Goal: Task Accomplishment & Management: Manage account settings

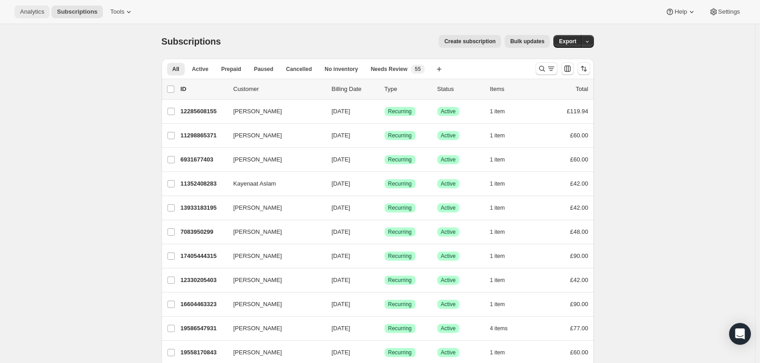
click at [35, 12] on span "Analytics" at bounding box center [32, 11] width 24 height 7
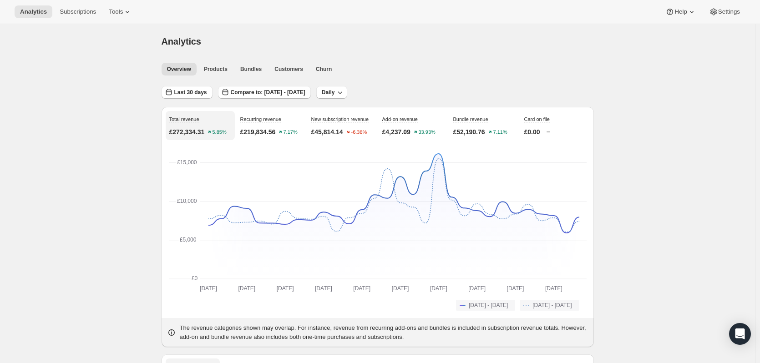
click at [203, 91] on span "Last 30 days" at bounding box center [190, 92] width 33 height 7
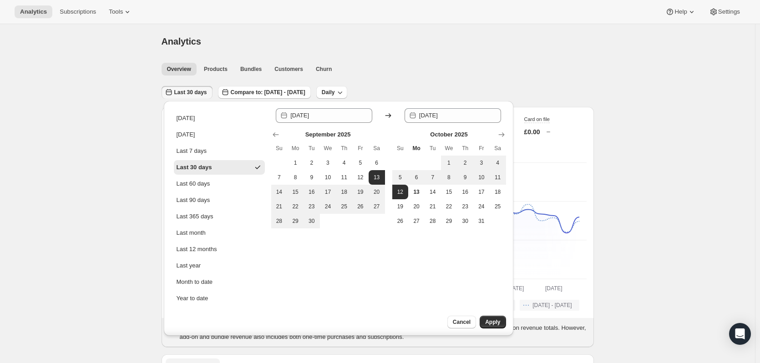
click at [402, 53] on div "Analytics. This page is ready Analytics" at bounding box center [378, 41] width 432 height 35
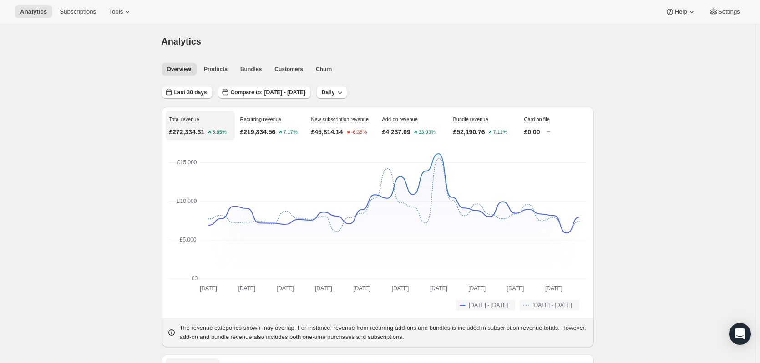
click at [253, 85] on div "Last 30 days Compare to: [DATE] - [DATE] Daily" at bounding box center [378, 89] width 432 height 21
click at [259, 96] on button "Compare to: [DATE] - [DATE]" at bounding box center [264, 92] width 93 height 13
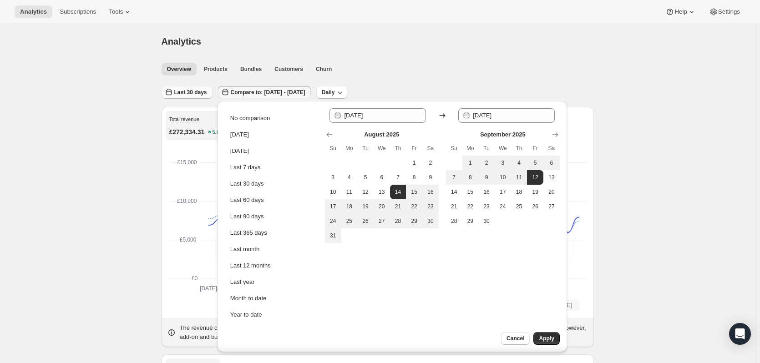
click at [194, 92] on span "Last 30 days" at bounding box center [190, 92] width 33 height 7
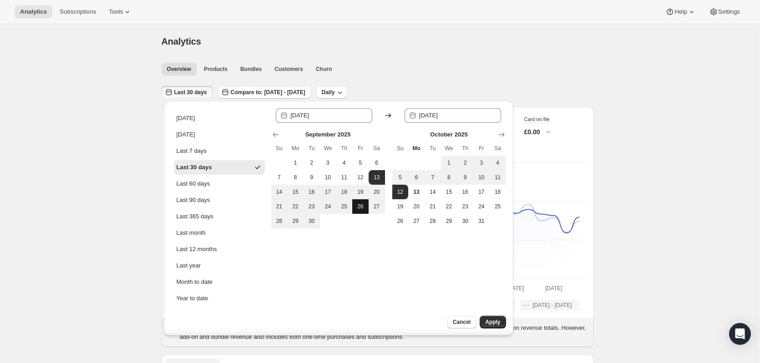
click at [366, 204] on button "26" at bounding box center [360, 206] width 16 height 15
type input "[DATE]"
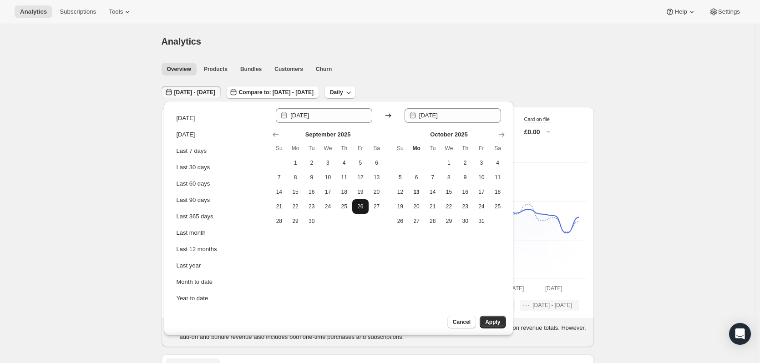
click at [356, 212] on button "26" at bounding box center [360, 206] width 16 height 15
click at [360, 208] on span "26" at bounding box center [360, 206] width 9 height 7
click at [500, 321] on span "Apply" at bounding box center [492, 321] width 15 height 7
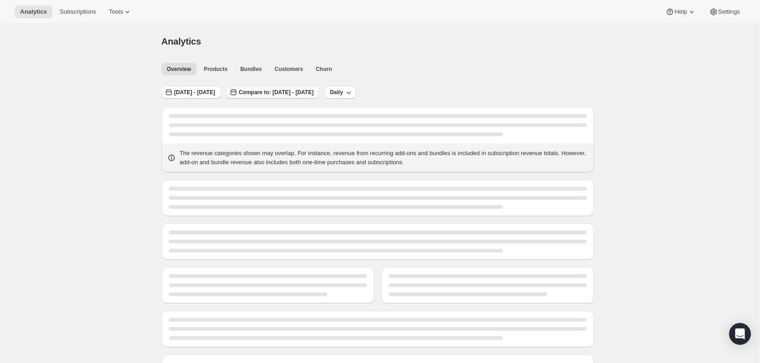
click at [295, 94] on span "Compare to: [DATE] - [DATE]" at bounding box center [276, 92] width 75 height 7
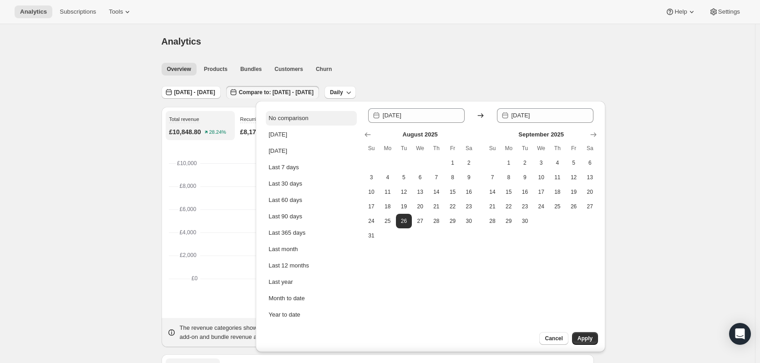
click at [303, 119] on div "No comparison" at bounding box center [288, 118] width 40 height 9
type input "[DATE]"
click at [483, 43] on div "Analytics" at bounding box center [378, 41] width 432 height 13
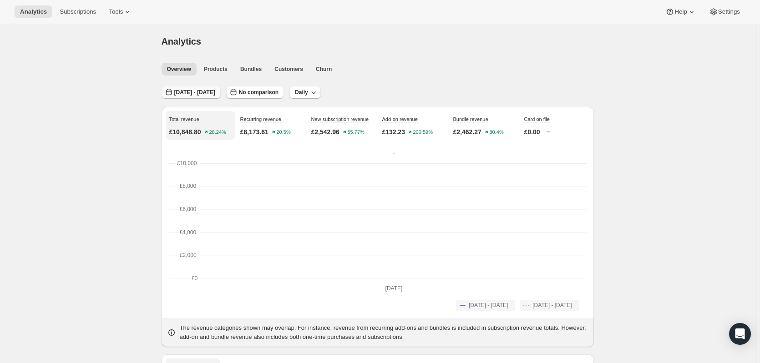
click at [209, 95] on span "[DATE] - [DATE]" at bounding box center [194, 92] width 41 height 7
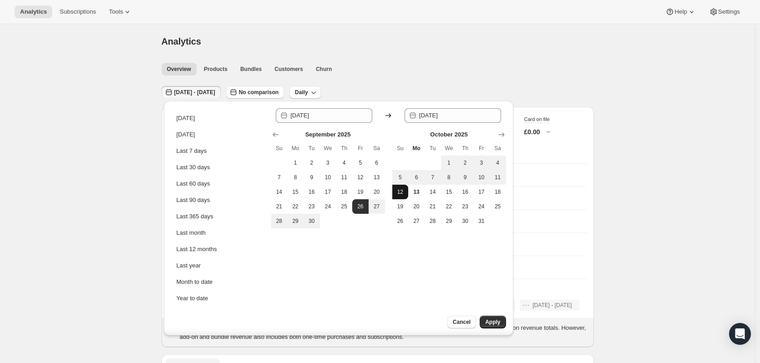
click at [399, 193] on span "12" at bounding box center [400, 191] width 9 height 7
type input "[DATE]"
click at [399, 192] on span "12" at bounding box center [400, 191] width 9 height 7
type input "[DATE]"
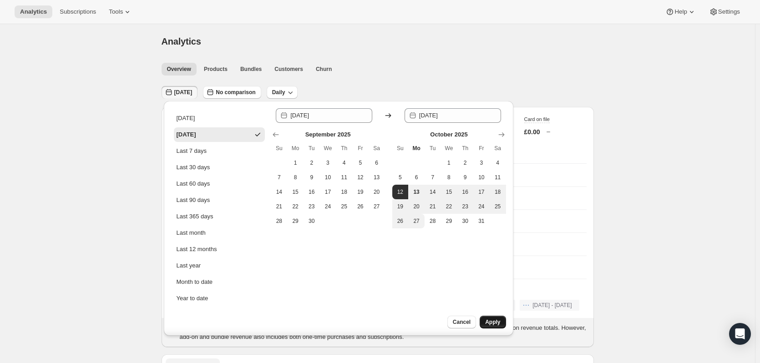
click at [493, 319] on span "Apply" at bounding box center [492, 321] width 15 height 7
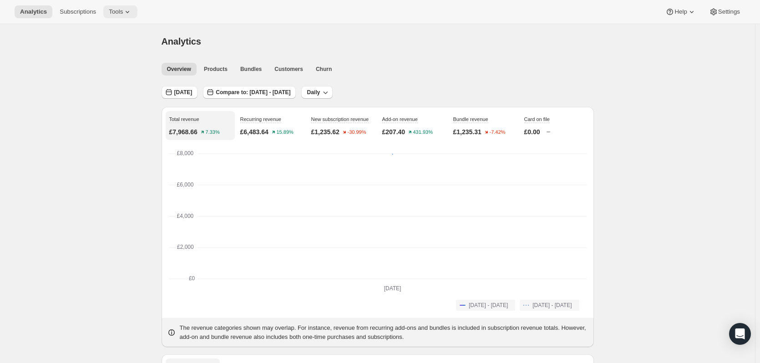
click at [123, 11] on icon at bounding box center [127, 11] width 9 height 9
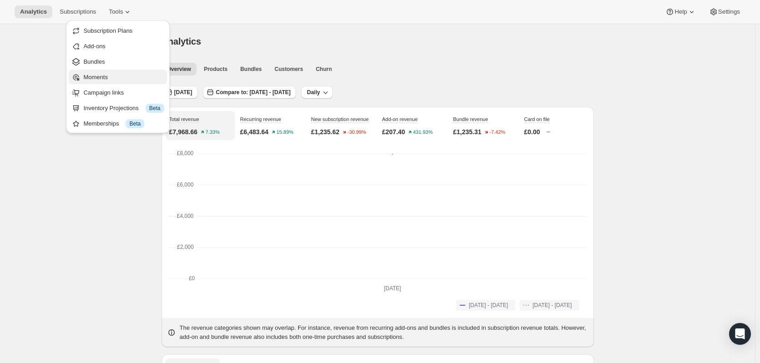
click at [111, 71] on button "Moments" at bounding box center [118, 77] width 98 height 15
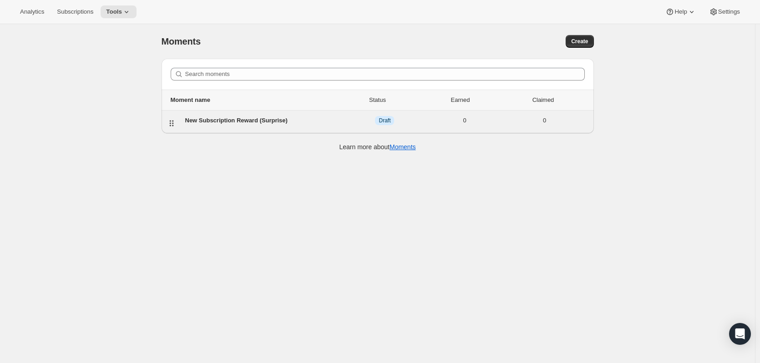
click at [321, 127] on div "New Subscription Reward (Surprise) DRAFT Draft 0 0" at bounding box center [385, 122] width 407 height 12
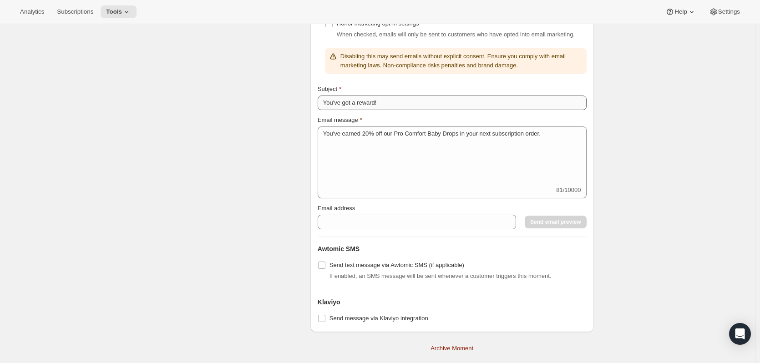
scroll to position [1164, 0]
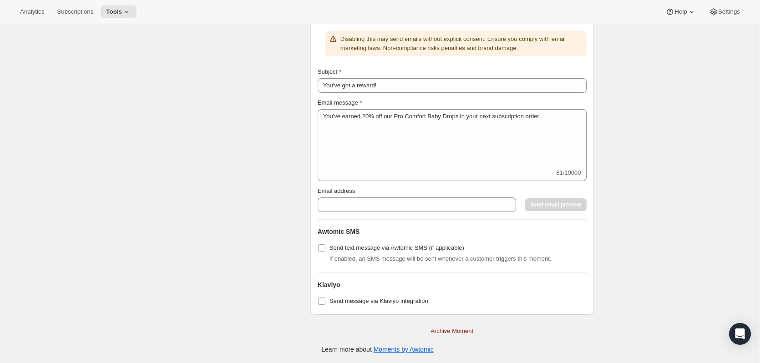
drag, startPoint x: 310, startPoint y: 297, endPoint x: 317, endPoint y: 300, distance: 7.4
click at [311, 297] on div "Messaging and communication Let customer know what they’ve earned or simply rem…" at bounding box center [374, 0] width 440 height 629
click at [318, 301] on div "Subscription portal banner Show message on subscription portal If enabled, a ba…" at bounding box center [451, 4] width 283 height 622
click at [324, 303] on input "Send message via Klaviyo integration" at bounding box center [321, 301] width 7 height 7
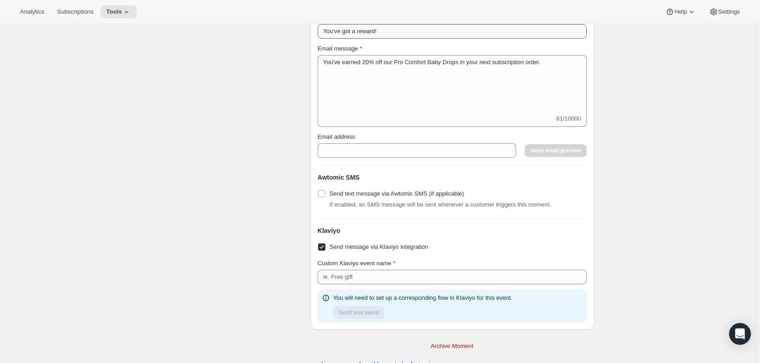
scroll to position [1233, 0]
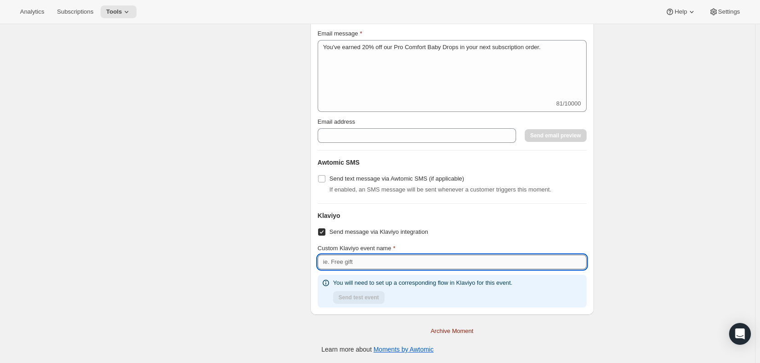
click at [372, 265] on input "Custom Klaviyo event name" at bounding box center [452, 262] width 269 height 15
click at [382, 262] on input "Custom Klaviyo event name" at bounding box center [452, 262] width 269 height 15
click at [384, 263] on input "Custom Klaviyo event name" at bounding box center [452, 262] width 269 height 15
click at [389, 265] on input "Custom Klaviyo event name" at bounding box center [452, 262] width 269 height 15
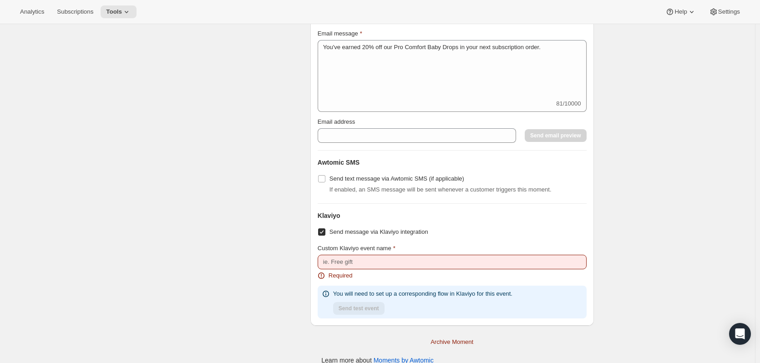
drag, startPoint x: 489, startPoint y: 289, endPoint x: 497, endPoint y: 285, distance: 9.4
click at [490, 289] on div "You will need to set up a corresponding flow in Klaviyo for this event. Send te…" at bounding box center [452, 302] width 269 height 33
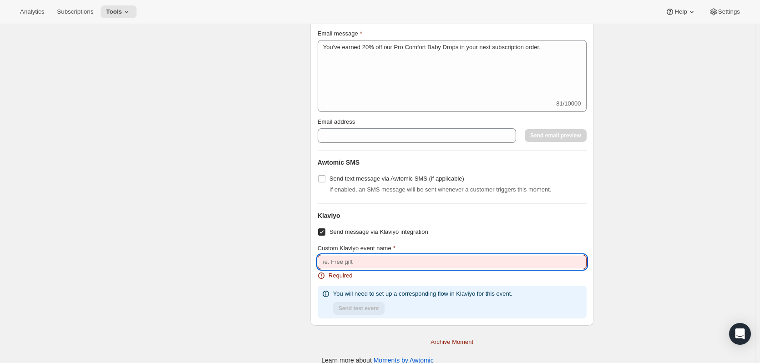
click at [373, 259] on input "Custom Klaviyo event name" at bounding box center [452, 262] width 269 height 15
click at [395, 260] on input "Custom Klaviyo event name" at bounding box center [452, 262] width 269 height 15
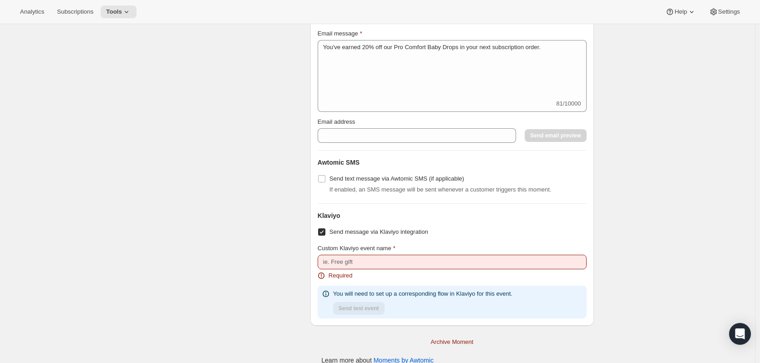
drag, startPoint x: 468, startPoint y: 200, endPoint x: 444, endPoint y: 210, distance: 26.7
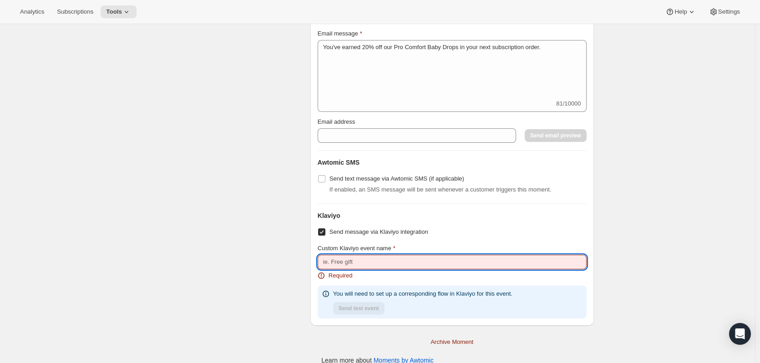
drag, startPoint x: 444, startPoint y: 210, endPoint x: 390, endPoint y: 268, distance: 78.9
click at [385, 267] on input "Custom Klaviyo event name" at bounding box center [452, 262] width 269 height 15
click at [399, 262] on input "Custom Klaviyo event name" at bounding box center [452, 262] width 269 height 15
click at [397, 258] on input "Custom Klaviyo event name" at bounding box center [452, 262] width 269 height 15
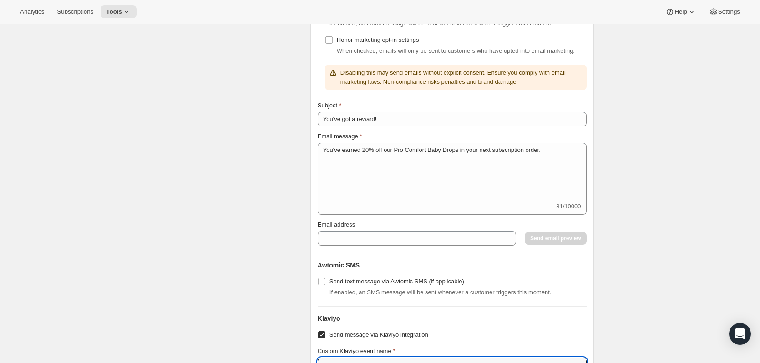
scroll to position [1188, 0]
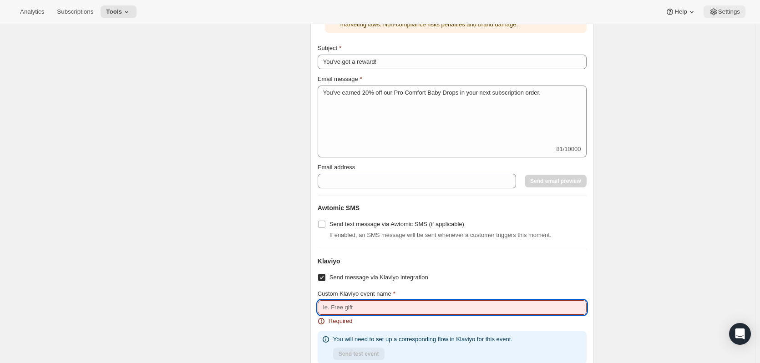
click at [728, 10] on span "Settings" at bounding box center [729, 11] width 22 height 7
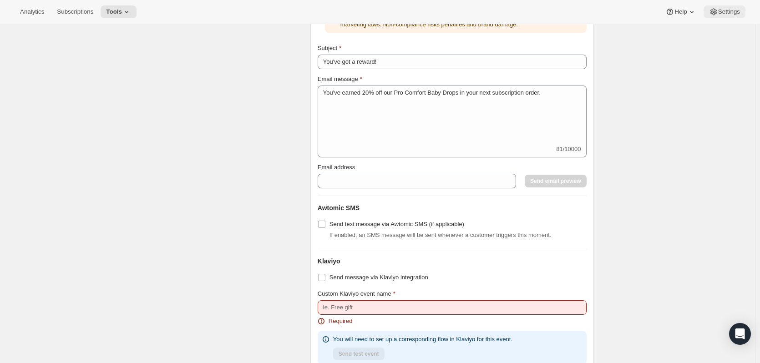
checkbox input "false"
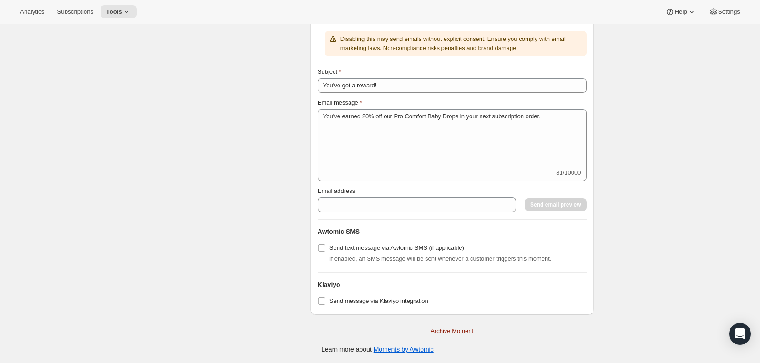
scroll to position [1164, 0]
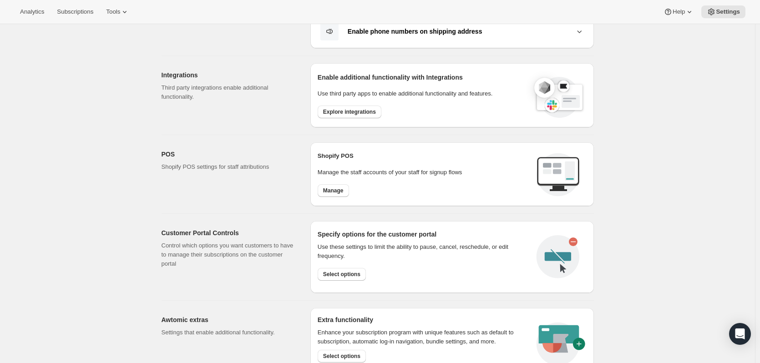
scroll to position [227, 0]
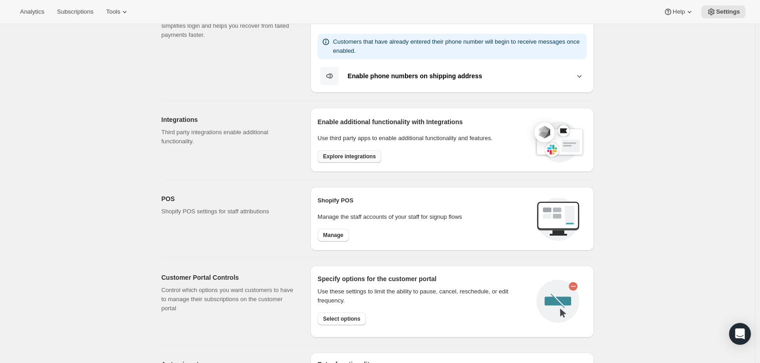
click at [359, 154] on span "Explore integrations" at bounding box center [349, 156] width 53 height 7
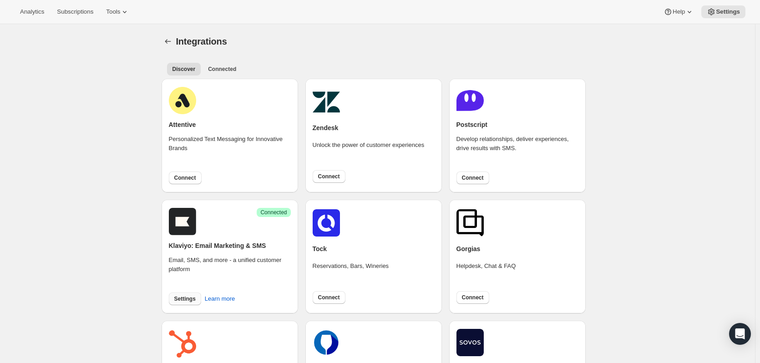
click at [189, 296] on span "Settings" at bounding box center [184, 298] width 21 height 7
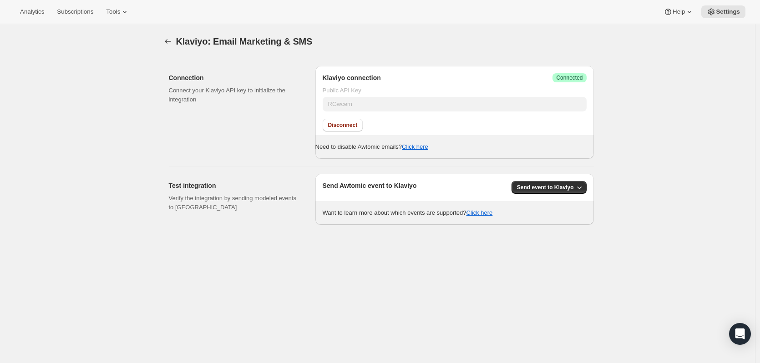
drag, startPoint x: 512, startPoint y: 47, endPoint x: 571, endPoint y: 53, distance: 59.4
click at [514, 45] on div "Klaviyo: Email Marketing & SMS" at bounding box center [378, 41] width 432 height 13
click at [585, 78] on span "Success Connected" at bounding box center [569, 77] width 34 height 9
click at [557, 185] on span "Send event to Klaviyo" at bounding box center [545, 187] width 57 height 7
click at [558, 210] on span "Send event to Klaviyo" at bounding box center [553, 206] width 57 height 7
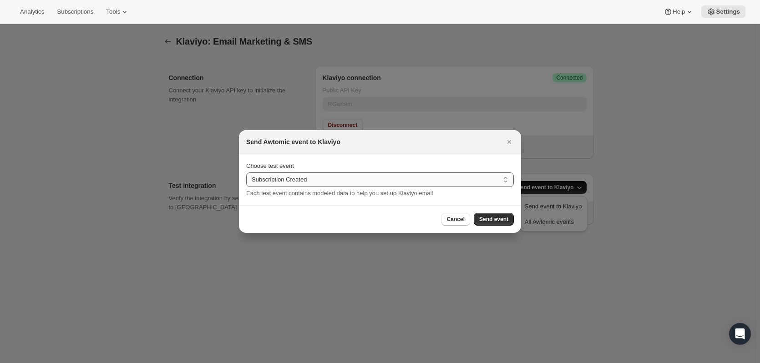
drag, startPoint x: 359, startPoint y: 173, endPoint x: 353, endPoint y: 181, distance: 10.3
click at [358, 176] on select "Subscription Created Subscription Cancelled Subscription Changed Frequency Subs…" at bounding box center [380, 179] width 268 height 15
drag, startPoint x: 397, startPoint y: 94, endPoint x: 414, endPoint y: 87, distance: 19.0
click at [397, 93] on div at bounding box center [380, 181] width 760 height 363
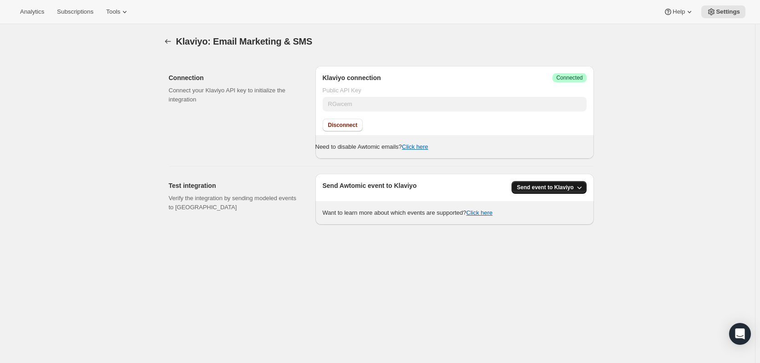
click at [544, 184] on span "Send event to Klaviyo" at bounding box center [545, 187] width 57 height 7
click at [556, 202] on span "Send event to Klaviyo" at bounding box center [553, 206] width 57 height 9
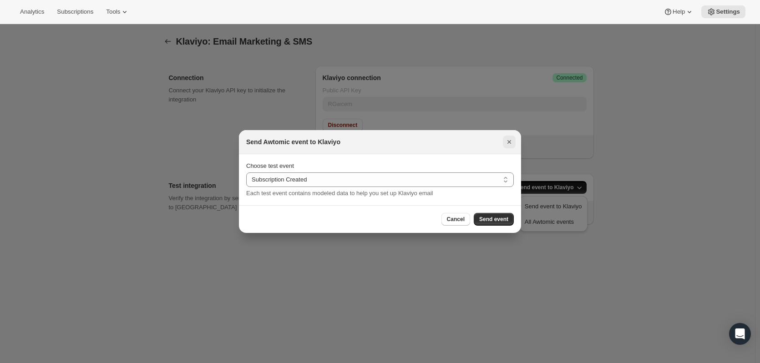
click at [507, 139] on icon "Close" at bounding box center [509, 141] width 9 height 9
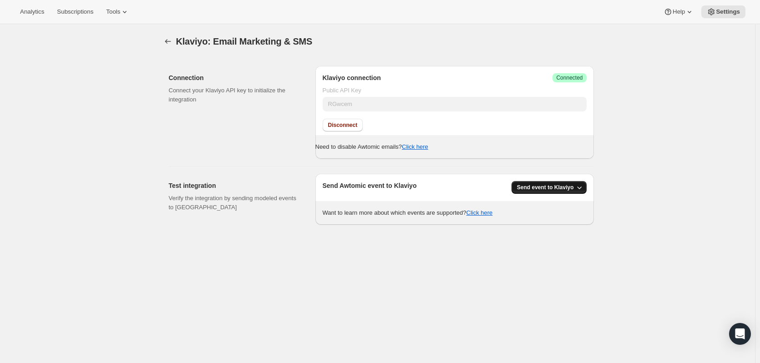
click at [563, 189] on span "Send event to Klaviyo" at bounding box center [545, 187] width 57 height 7
click at [554, 224] on span "All Awtomic events" at bounding box center [549, 221] width 49 height 7
drag, startPoint x: 570, startPoint y: 187, endPoint x: 571, endPoint y: 175, distance: 12.0
click at [569, 186] on span "Send event to Klaviyo" at bounding box center [545, 187] width 57 height 7
click at [687, 79] on div "Klaviyo: Email Marketing & SMS. This page is ready Klaviyo: Email Marketing & S…" at bounding box center [377, 205] width 755 height 363
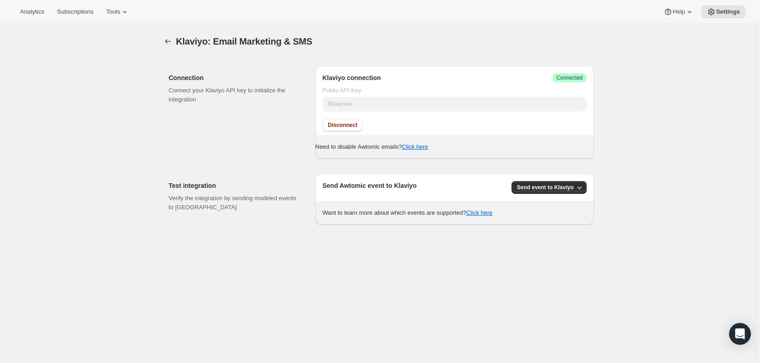
click at [596, 14] on div "Analytics Subscriptions Tools Help Settings" at bounding box center [380, 12] width 760 height 24
click at [739, 12] on span "Settings" at bounding box center [728, 11] width 24 height 7
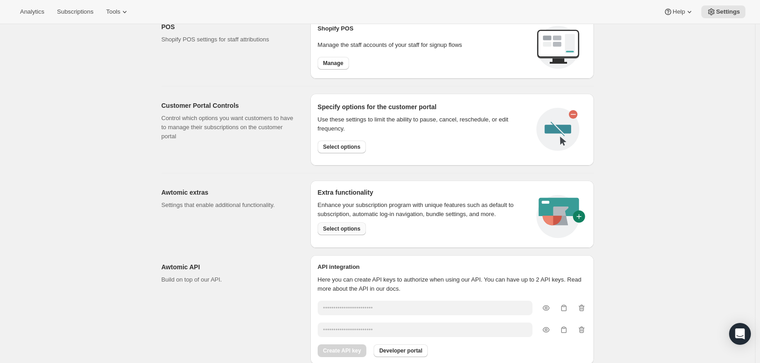
scroll to position [427, 0]
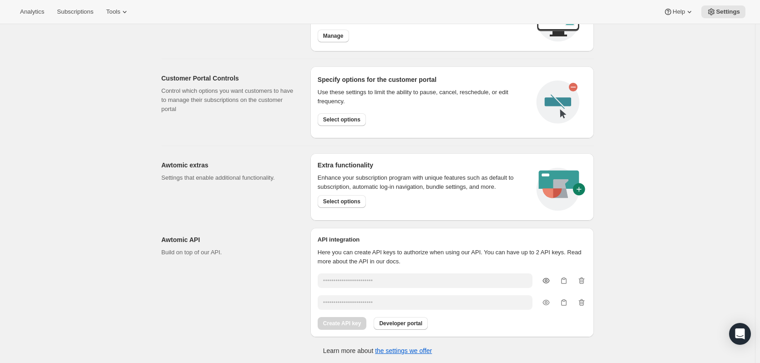
click at [551, 277] on icon "button" at bounding box center [545, 280] width 9 height 9
type input "jgi60GIz8g359fPoTHjD27QqBhKFAPos4xXDDCyT"
click at [550, 298] on icon "button" at bounding box center [545, 302] width 9 height 9
type input "KQsf8OKxpp5mAvgShYKfn11dWjAyVVuh8zHijncD"
click at [412, 321] on span "Developer portal" at bounding box center [400, 323] width 43 height 7
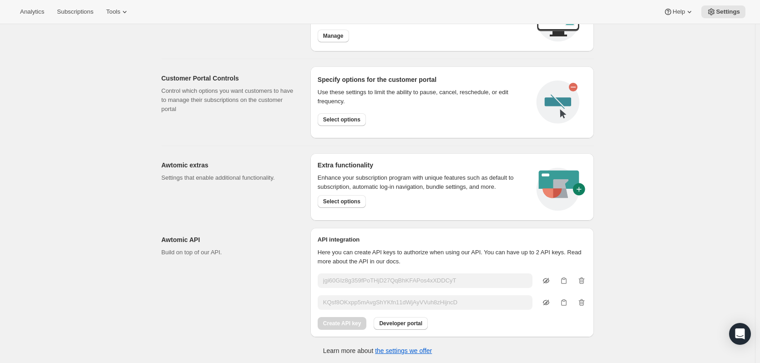
click at [513, 321] on div "Create API key Developer portal" at bounding box center [452, 323] width 269 height 13
click at [556, 304] on div "KQsf8OKxpp5mAvgShYKfn11dWjAyVVuh8zHijncD" at bounding box center [452, 302] width 269 height 15
click at [554, 302] on div "KQsf8OKxpp5mAvgShYKfn11dWjAyVVuh8zHijncD" at bounding box center [452, 302] width 269 height 15
click at [549, 276] on icon "button" at bounding box center [545, 280] width 9 height 9
type input "••••••••••••••••••••••••"
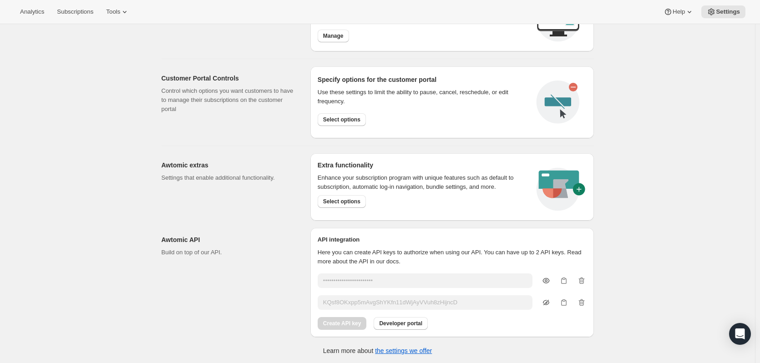
click at [551, 301] on icon "button" at bounding box center [545, 302] width 9 height 9
type input "••••••••••••••••••••••••"
click at [546, 277] on icon "button" at bounding box center [545, 280] width 9 height 9
type input "jgi60GIz8g359fPoTHjD27QqBhKFAPos4xXDDCyT"
click at [688, 9] on icon at bounding box center [689, 11] width 9 height 9
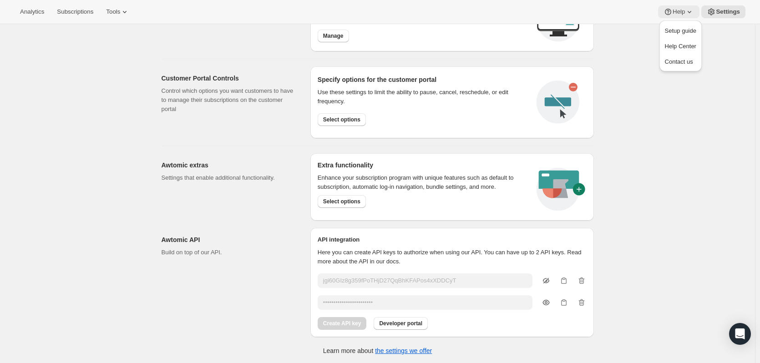
click at [689, 9] on icon at bounding box center [689, 11] width 9 height 9
click at [721, 10] on span "Settings" at bounding box center [728, 11] width 24 height 7
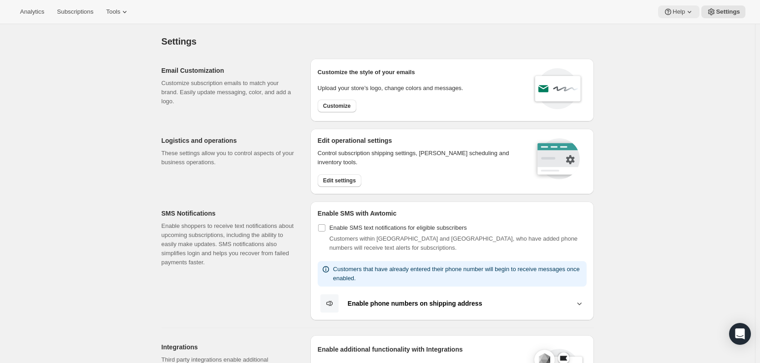
click at [680, 14] on span "Help" at bounding box center [678, 11] width 12 height 7
click at [727, 18] on button "Settings" at bounding box center [723, 11] width 44 height 13
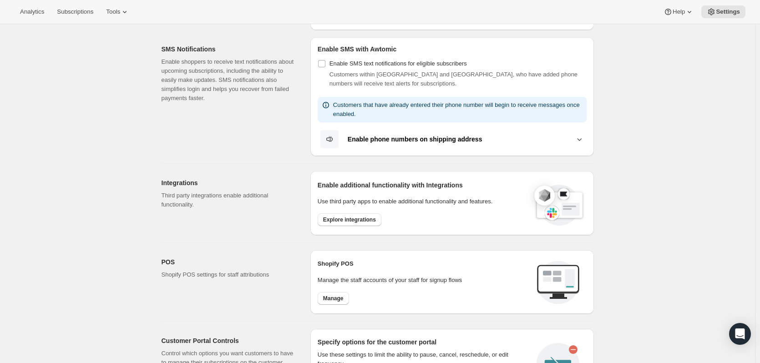
scroll to position [154, 0]
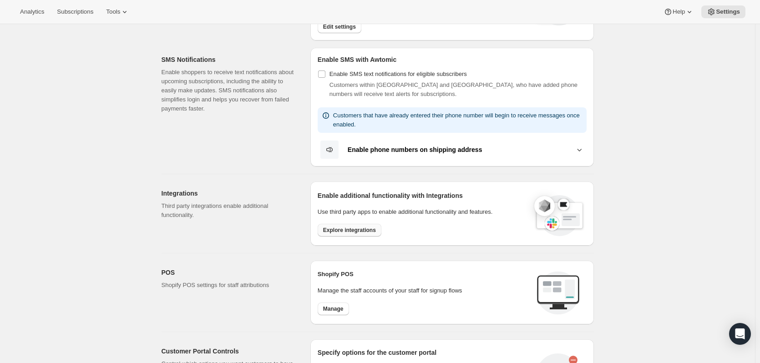
click at [355, 227] on span "Explore integrations" at bounding box center [349, 230] width 53 height 7
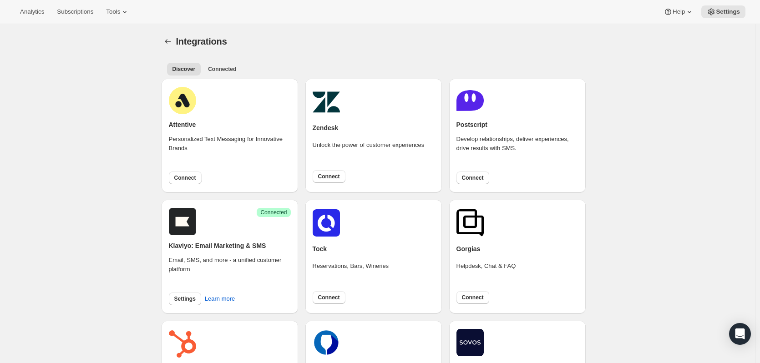
click at [250, 250] on h2 "Klaviyo: Email Marketing & SMS" at bounding box center [217, 245] width 97 height 9
click at [191, 295] on span "Settings" at bounding box center [184, 298] width 21 height 7
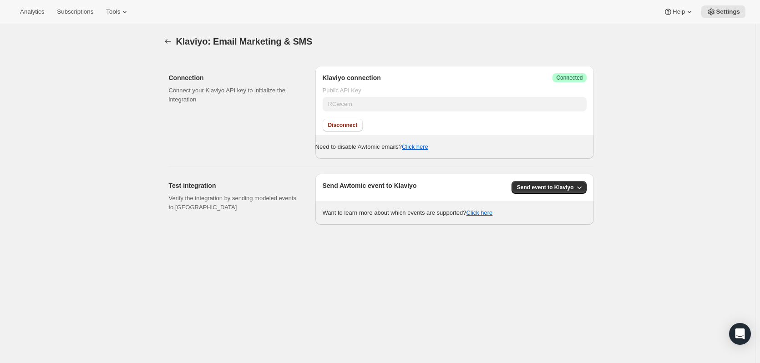
click at [399, 35] on div "Klaviyo: Email Marketing & SMS" at bounding box center [313, 41] width 275 height 13
drag, startPoint x: 282, startPoint y: 90, endPoint x: 203, endPoint y: 91, distance: 78.7
click at [203, 91] on p "Connect your Klaviyo API key to initialize the integration" at bounding box center [235, 95] width 132 height 18
click at [220, 95] on p "Connect your Klaviyo API key to initialize the integration" at bounding box center [235, 95] width 132 height 18
click at [349, 40] on div "Klaviyo: Email Marketing & SMS" at bounding box center [313, 41] width 275 height 13
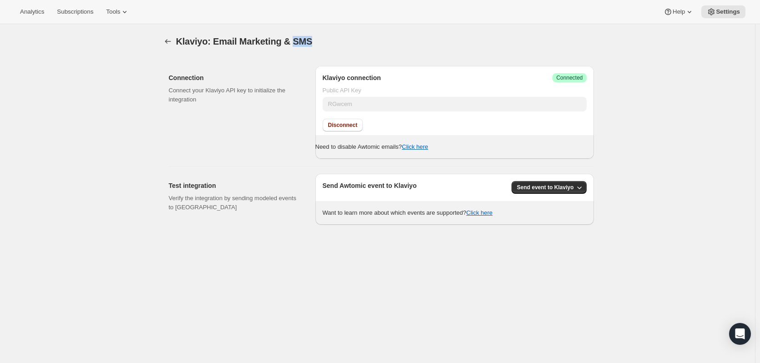
drag, startPoint x: 352, startPoint y: 33, endPoint x: 297, endPoint y: 38, distance: 55.3
click at [297, 38] on div "Klaviyo: Email Marketing & SMS. This page is ready Klaviyo: Email Marketing & S…" at bounding box center [378, 41] width 432 height 35
click at [363, 35] on div "Klaviyo: Email Marketing & SMS. This page is ready Klaviyo: Email Marketing & S…" at bounding box center [378, 41] width 432 height 35
click at [345, 129] on button "Disconnect" at bounding box center [343, 125] width 40 height 13
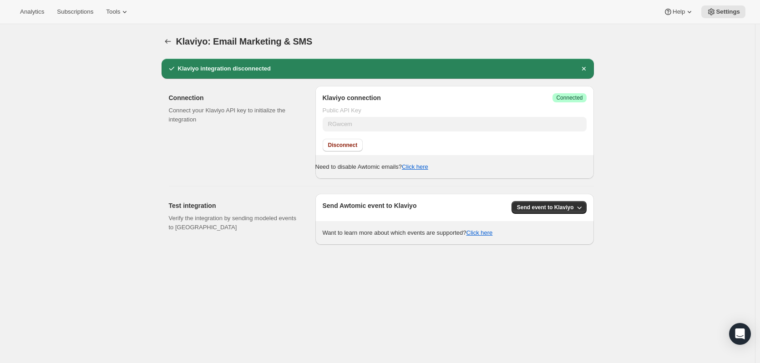
click at [658, 104] on div "Klaviyo: Email Marketing & SMS. This page is ready Klaviyo: Email Marketing & S…" at bounding box center [377, 205] width 755 height 363
click at [168, 37] on button "button" at bounding box center [168, 41] width 13 height 13
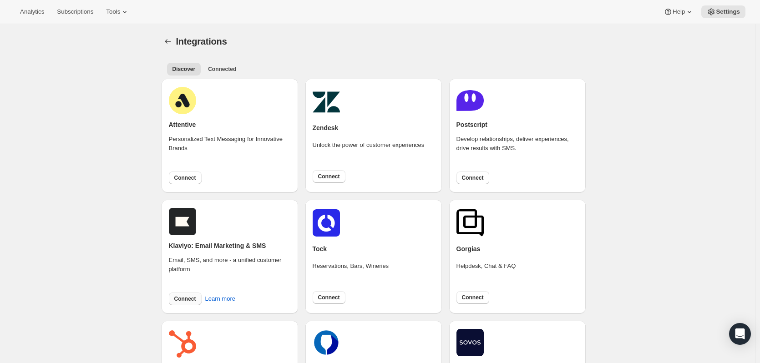
click at [178, 299] on span "Connect" at bounding box center [185, 298] width 22 height 7
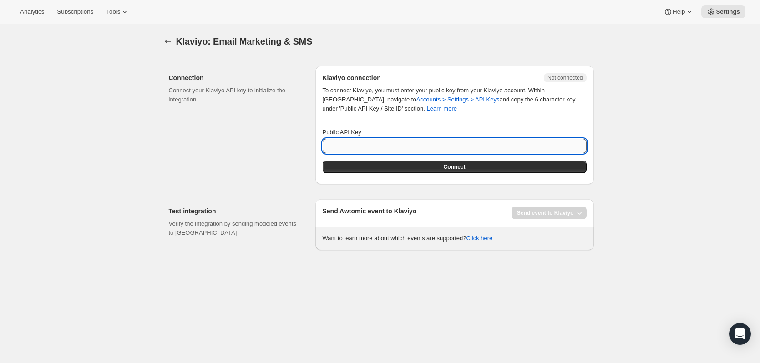
click at [374, 143] on input "Public API Key" at bounding box center [455, 146] width 264 height 15
click at [454, 18] on div "Analytics Subscriptions Tools Help Settings" at bounding box center [380, 12] width 760 height 24
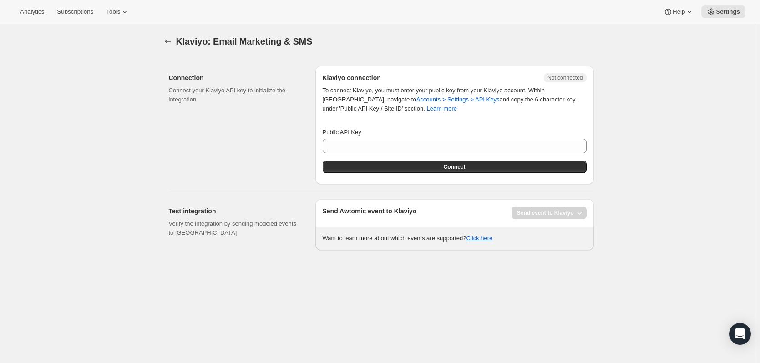
drag, startPoint x: 541, startPoint y: 39, endPoint x: 516, endPoint y: 54, distance: 28.8
click at [539, 39] on div "Klaviyo: Email Marketing & SMS" at bounding box center [378, 41] width 432 height 13
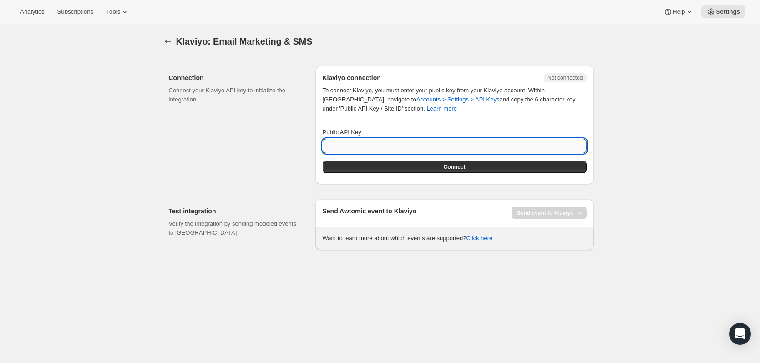
click at [388, 151] on input "Public API Key" at bounding box center [455, 146] width 264 height 15
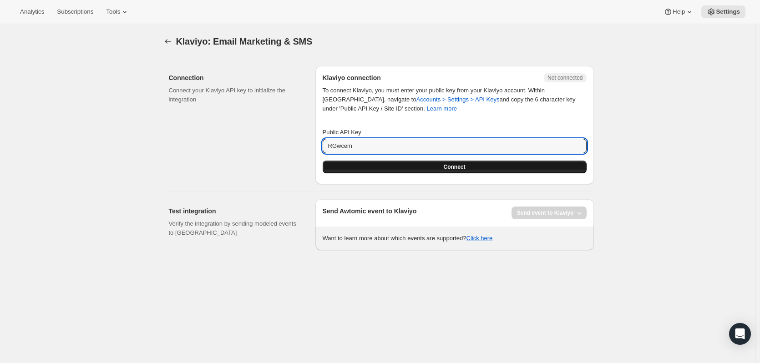
type input "RGwcem"
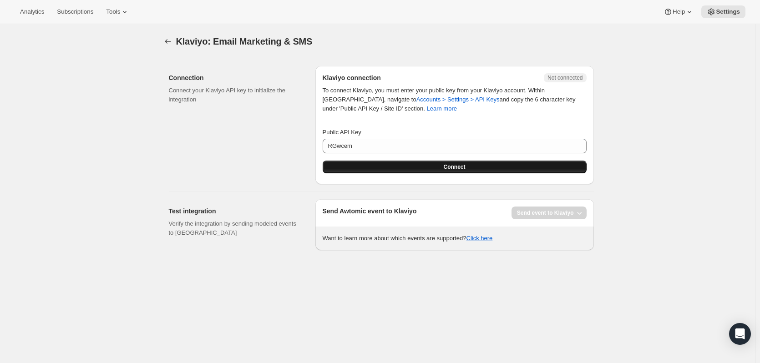
click at [533, 171] on button "Connect" at bounding box center [455, 167] width 264 height 13
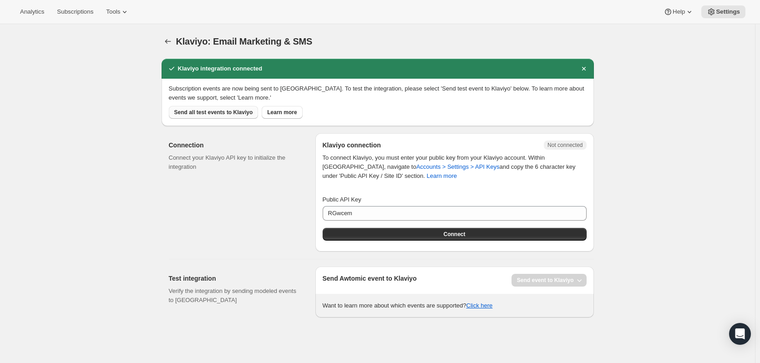
click at [207, 111] on span "Send all test events to Klaviyo" at bounding box center [213, 112] width 79 height 7
click at [446, 234] on span "Connect" at bounding box center [455, 234] width 22 height 7
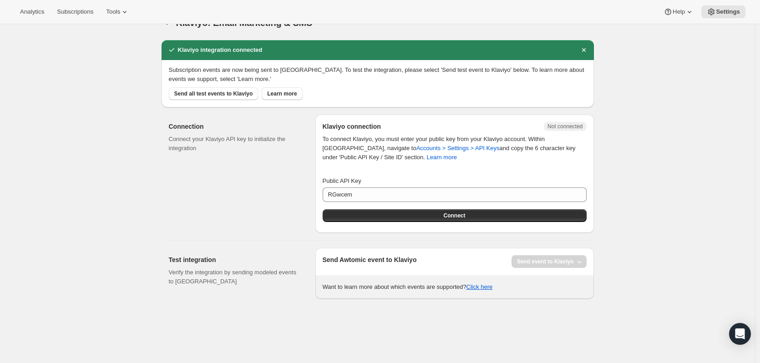
scroll to position [24, 0]
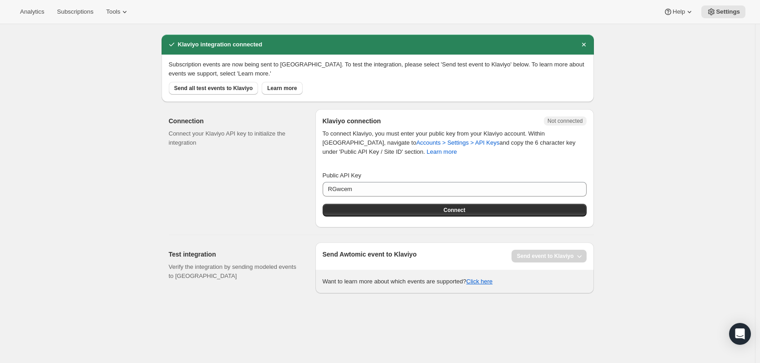
click at [643, 222] on div "Klaviyo: Email Marketing & SMS. This page is ready Klaviyo: Email Marketing & S…" at bounding box center [377, 181] width 755 height 363
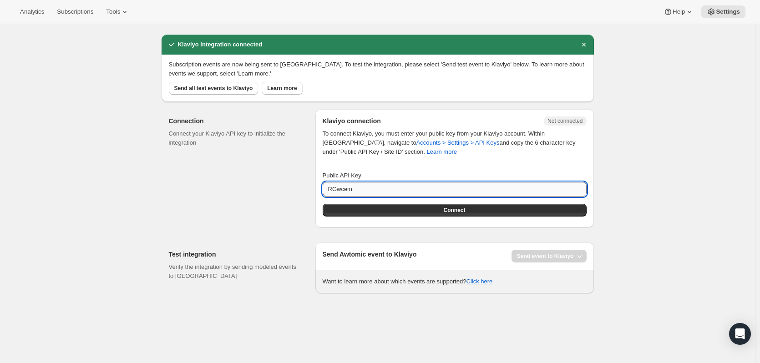
click at [371, 183] on input "RGwcem" at bounding box center [455, 189] width 264 height 15
drag, startPoint x: 672, startPoint y: 180, endPoint x: 659, endPoint y: 184, distance: 14.3
click at [670, 178] on div "Klaviyo: Email Marketing & SMS. This page is ready Klaviyo: Email Marketing & S…" at bounding box center [377, 181] width 755 height 363
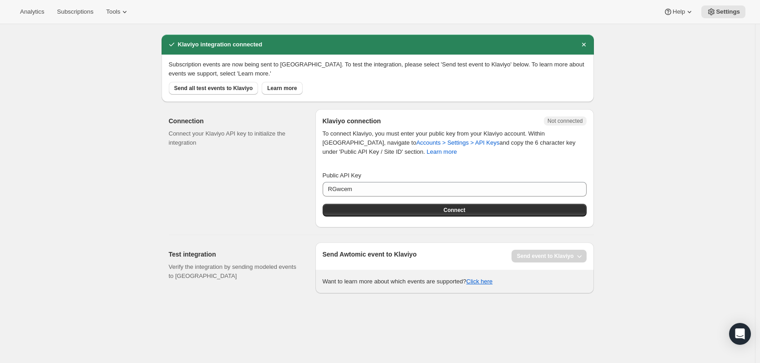
click at [386, 268] on div "Send Awtomic event to Klaviyo Send event to Klaviyo Want to learn more about wh…" at bounding box center [455, 268] width 264 height 36
click at [538, 213] on button "Connect" at bounding box center [455, 210] width 264 height 13
drag, startPoint x: 277, startPoint y: 62, endPoint x: 254, endPoint y: 66, distance: 22.7
click at [229, 65] on span "Subscription events are now being sent to [GEOGRAPHIC_DATA]. To test the integr…" at bounding box center [376, 69] width 415 height 16
click at [260, 66] on span "Subscription events are now being sent to [GEOGRAPHIC_DATA]. To test the integr…" at bounding box center [376, 69] width 415 height 16
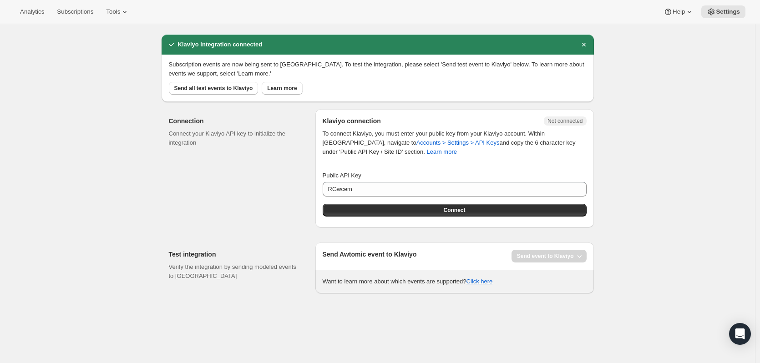
click at [367, 64] on span "Subscription events are now being sent to [GEOGRAPHIC_DATA]. To test the integr…" at bounding box center [376, 69] width 415 height 16
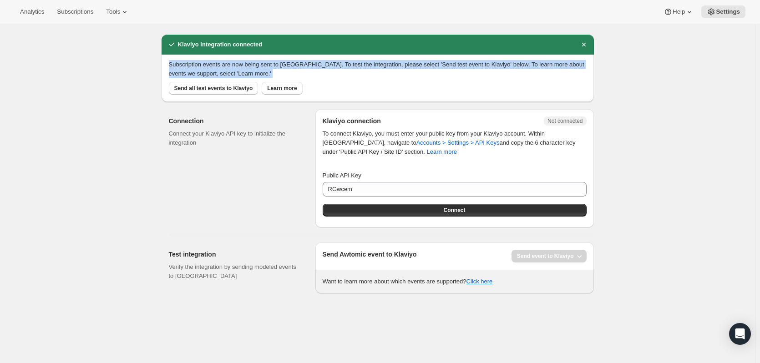
click at [367, 64] on span "Subscription events are now being sent to [GEOGRAPHIC_DATA]. To test the integr…" at bounding box center [376, 69] width 415 height 16
click at [419, 87] on div "Send all test events to Klaviyo Learn more" at bounding box center [375, 86] width 421 height 16
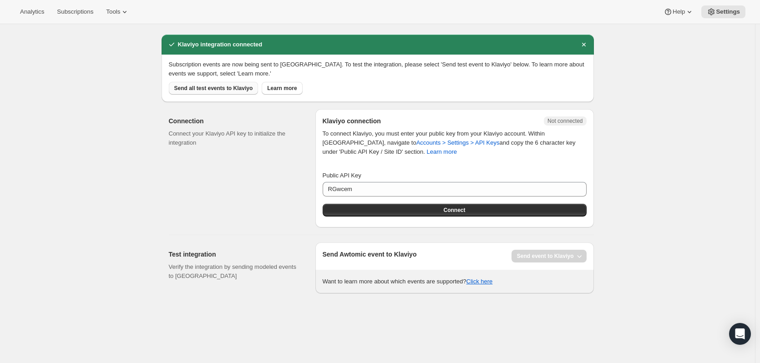
click at [231, 89] on span "Send all test events to Klaviyo" at bounding box center [213, 88] width 79 height 7
click at [733, 6] on button "Settings" at bounding box center [723, 11] width 44 height 13
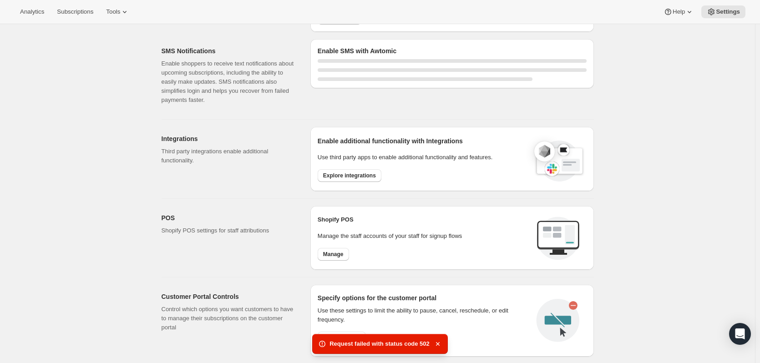
scroll to position [318, 0]
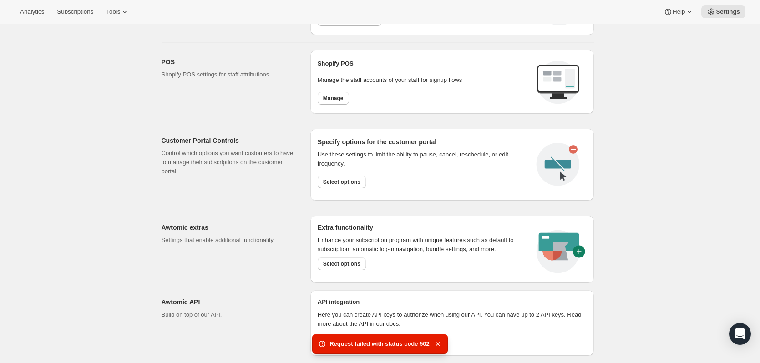
click at [343, 349] on div "Request failed with status code 502" at bounding box center [380, 344] width 136 height 20
click at [323, 345] on icon at bounding box center [322, 343] width 9 height 9
click at [433, 344] on icon "button" at bounding box center [437, 343] width 9 height 9
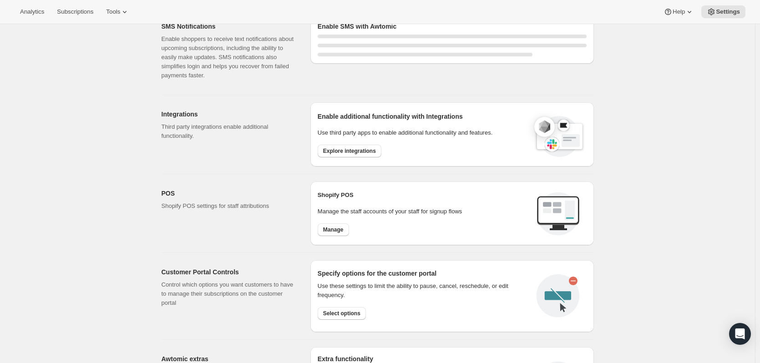
scroll to position [45, 0]
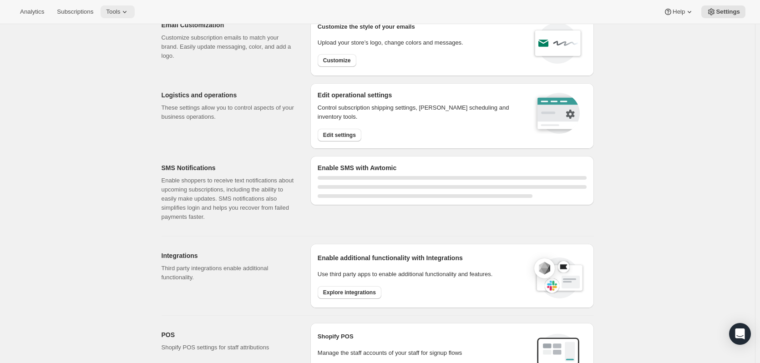
click at [106, 9] on span "Tools" at bounding box center [113, 11] width 14 height 7
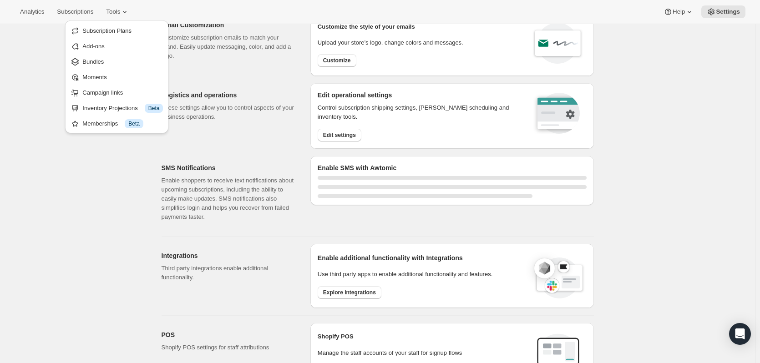
drag, startPoint x: 15, startPoint y: 133, endPoint x: 10, endPoint y: 101, distance: 32.3
click at [16, 129] on div "Settings. This page is ready Settings Email Customization Customize subscriptio…" at bounding box center [377, 317] width 755 height 677
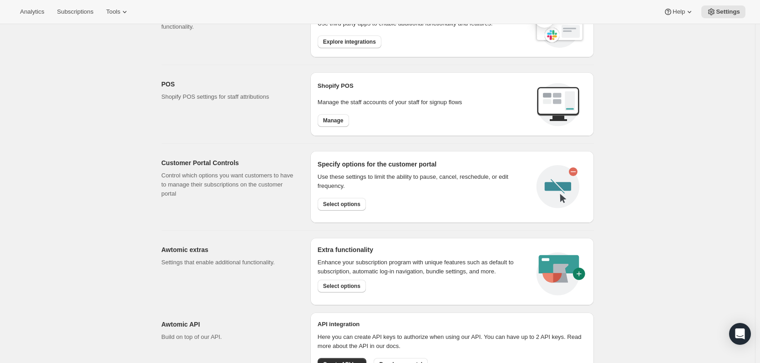
scroll to position [337, 0]
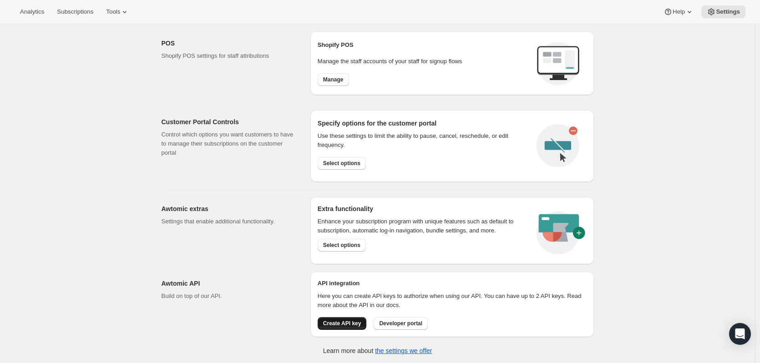
click at [354, 320] on span "Create API key" at bounding box center [342, 323] width 38 height 7
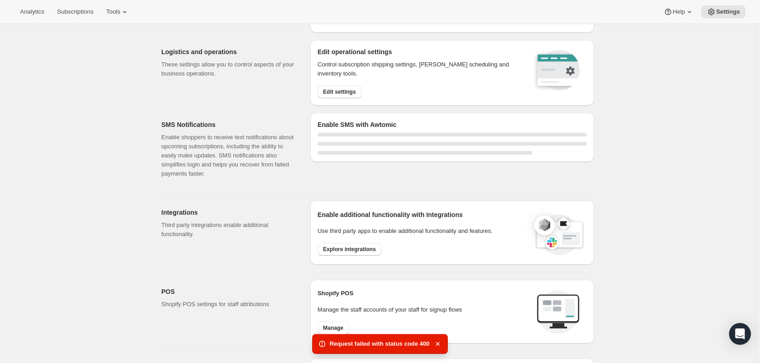
scroll to position [91, 0]
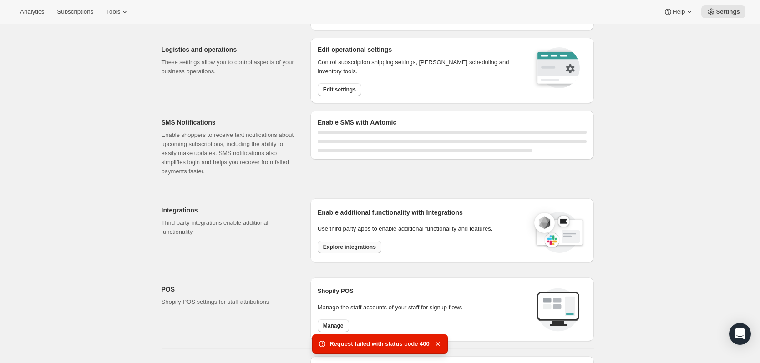
click at [362, 247] on span "Explore integrations" at bounding box center [349, 246] width 53 height 7
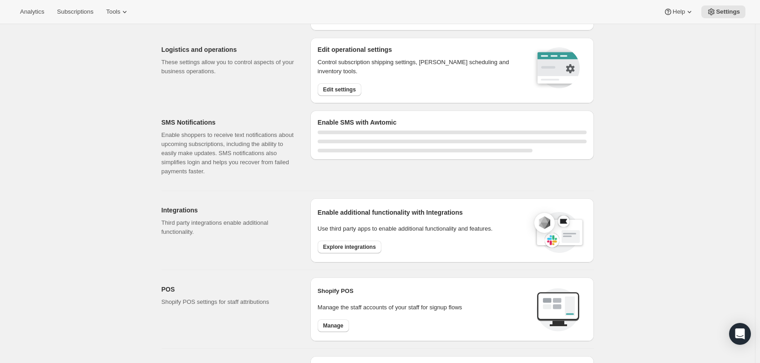
click at [349, 254] on div "Enable additional functionality with Integrations Use third party apps to enabl…" at bounding box center [452, 231] width 269 height 50
click at [350, 249] on span "Explore integrations" at bounding box center [349, 246] width 53 height 7
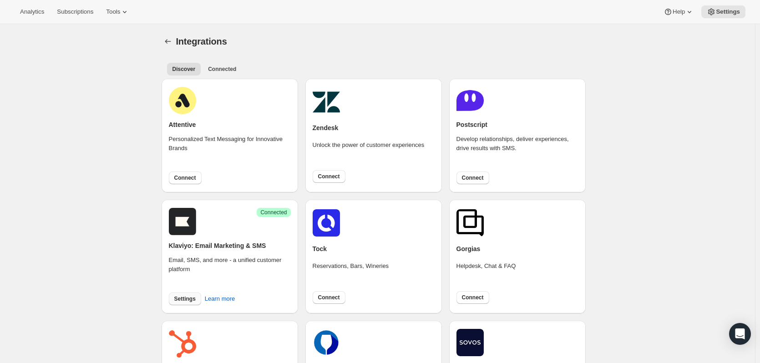
click at [190, 298] on span "Settings" at bounding box center [184, 298] width 21 height 7
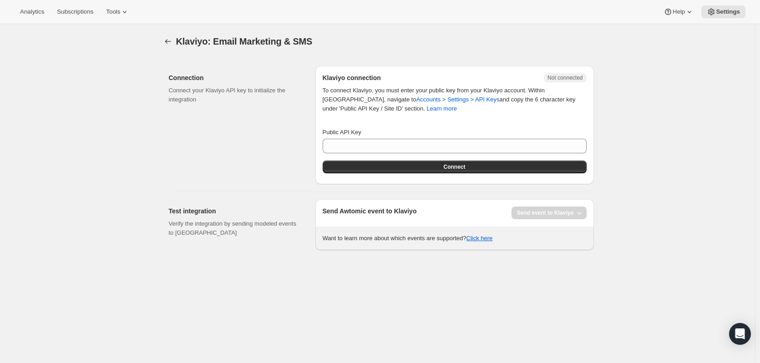
type input "RGwcem"
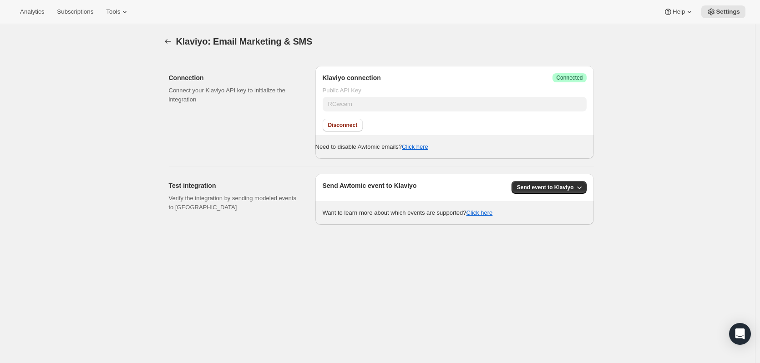
click at [477, 39] on div "Klaviyo: Email Marketing & SMS" at bounding box center [378, 41] width 432 height 13
click at [239, 62] on div "Connection Connect your Klaviyo API key to initialize the integration Klaviyo c…" at bounding box center [378, 109] width 432 height 100
click at [120, 10] on icon at bounding box center [124, 11] width 9 height 9
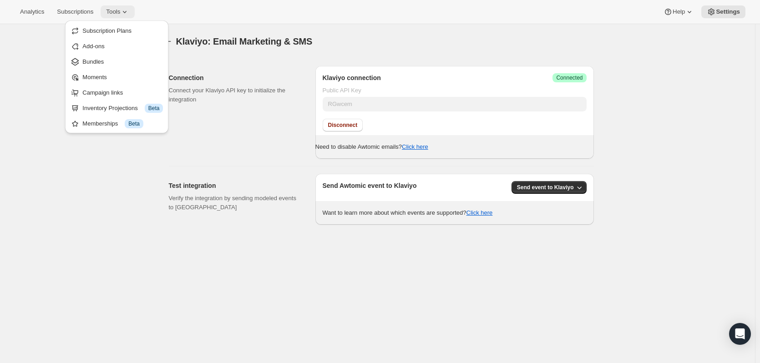
click at [126, 17] on button "Tools" at bounding box center [118, 11] width 34 height 13
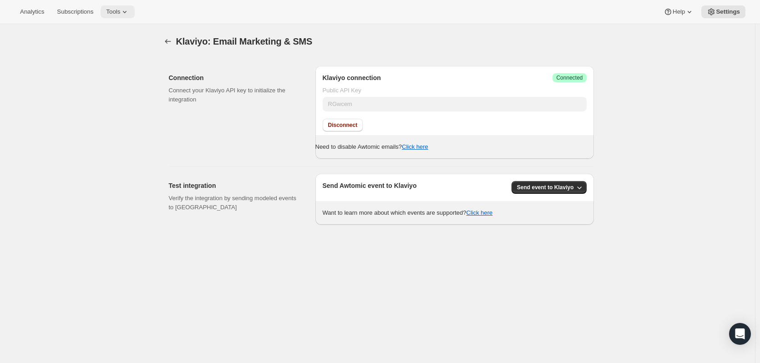
click at [125, 11] on icon at bounding box center [125, 12] width 4 height 2
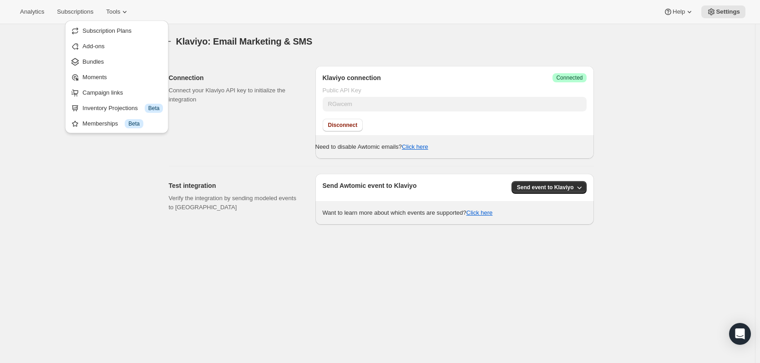
click at [143, 10] on div "Analytics Subscriptions Tools Help Settings" at bounding box center [380, 12] width 760 height 24
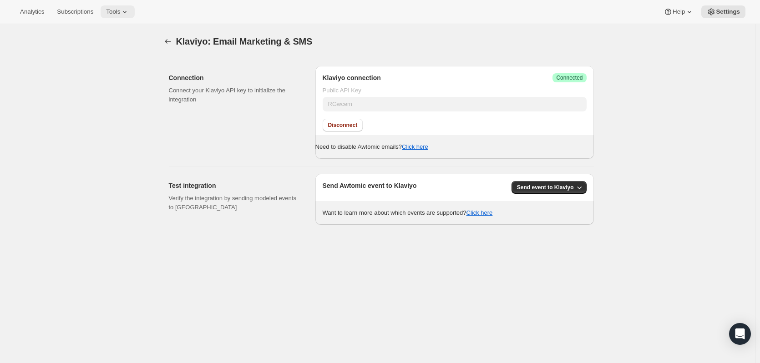
click at [108, 13] on span "Tools" at bounding box center [113, 11] width 14 height 7
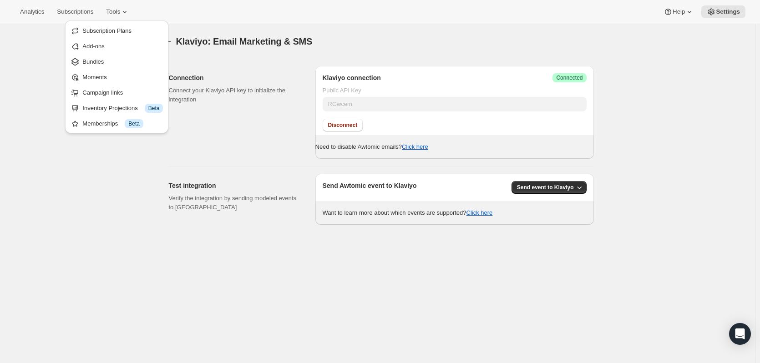
click at [480, 24] on div "Analytics Subscriptions Tools Help Settings" at bounding box center [380, 12] width 760 height 24
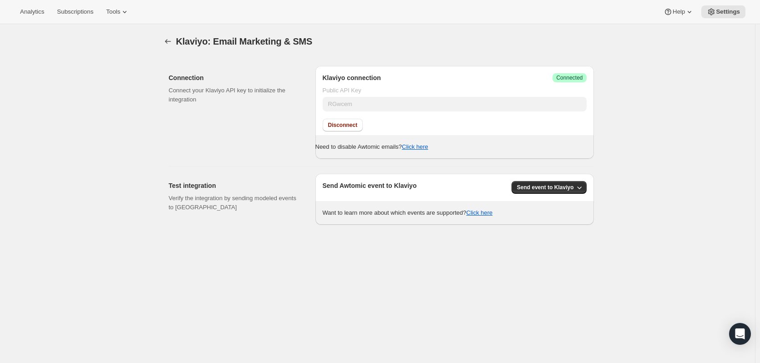
click at [96, 5] on div "Analytics Subscriptions Tools" at bounding box center [75, 11] width 120 height 13
click at [119, 5] on button "Tools" at bounding box center [118, 11] width 34 height 13
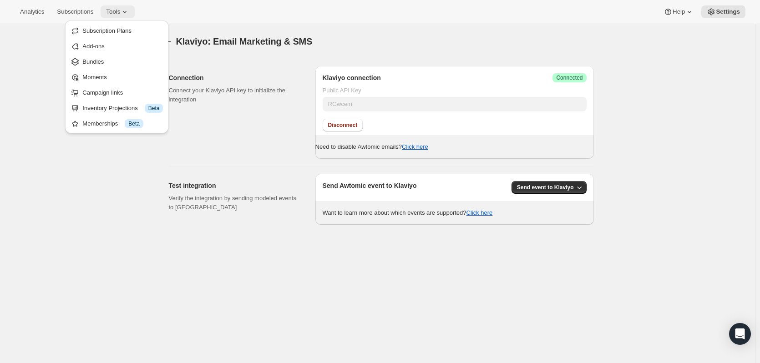
click at [124, 8] on icon at bounding box center [124, 11] width 9 height 9
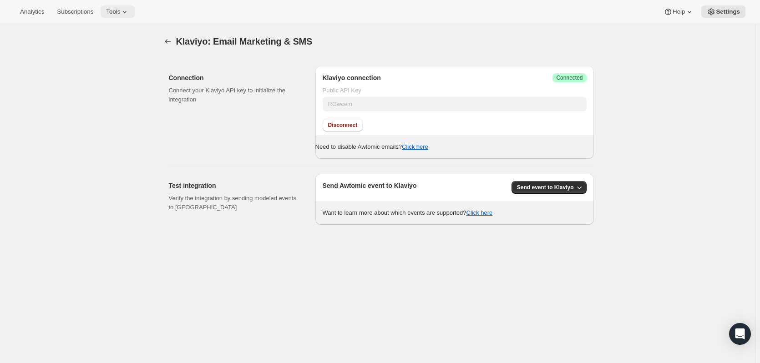
click at [120, 10] on icon at bounding box center [124, 11] width 9 height 9
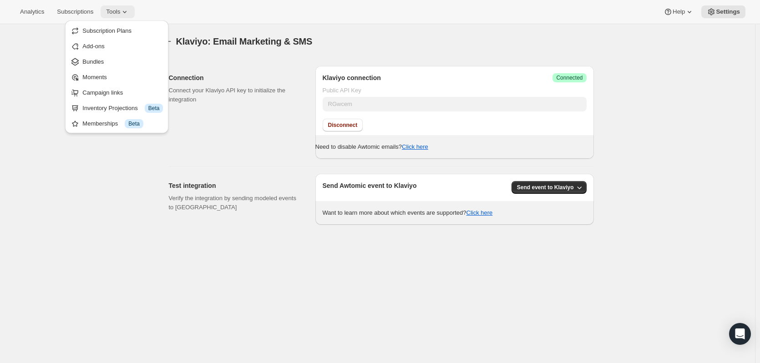
click at [120, 10] on icon at bounding box center [124, 11] width 9 height 9
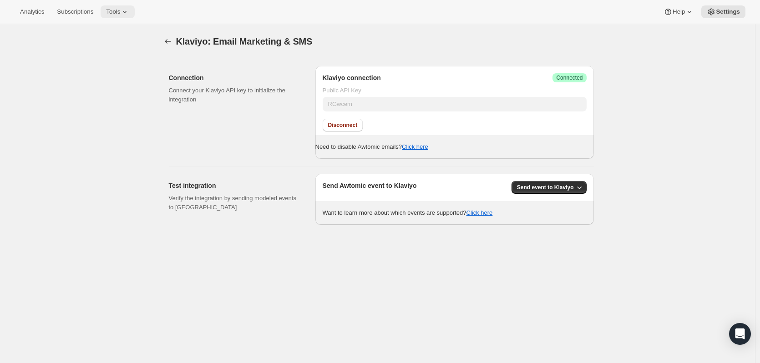
click at [113, 10] on span "Tools" at bounding box center [113, 11] width 14 height 7
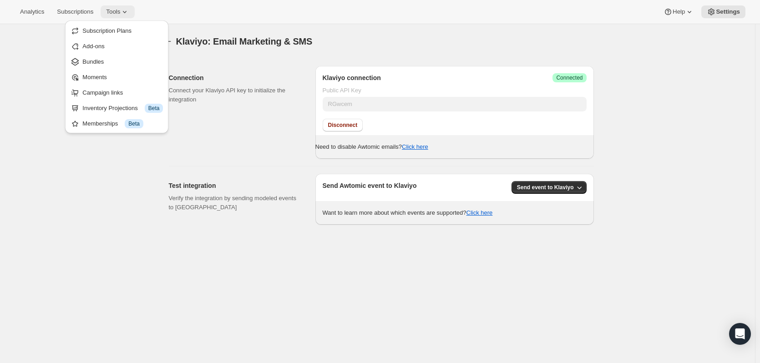
click at [113, 10] on span "Tools" at bounding box center [113, 11] width 14 height 7
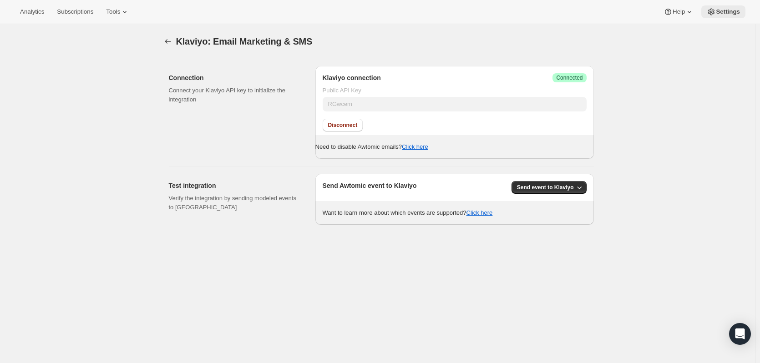
click at [723, 15] on span "Settings" at bounding box center [728, 11] width 24 height 7
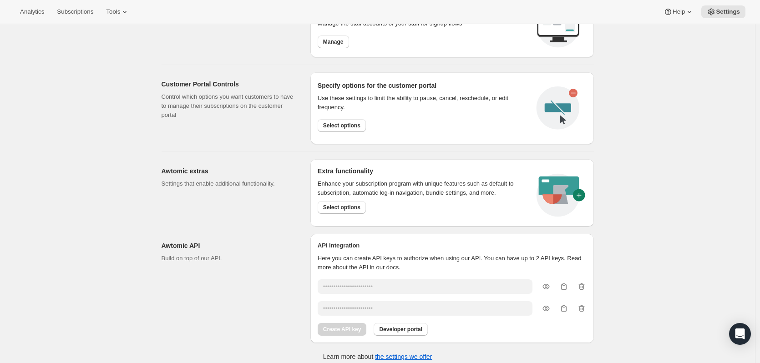
scroll to position [427, 0]
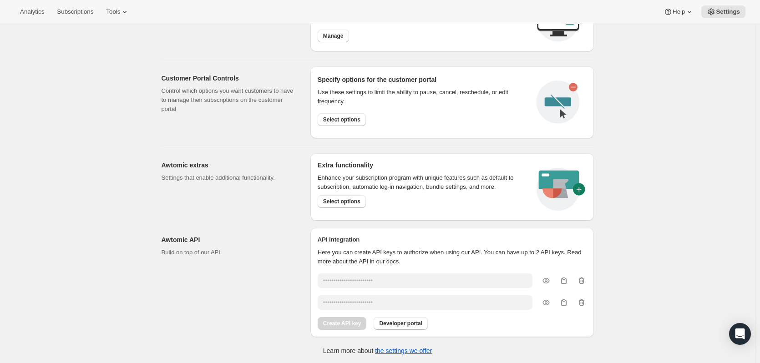
drag, startPoint x: 223, startPoint y: 249, endPoint x: 243, endPoint y: 257, distance: 21.2
click at [225, 250] on p "Build on top of our API." at bounding box center [229, 252] width 134 height 9
click at [262, 255] on p "Build on top of our API." at bounding box center [229, 252] width 134 height 9
click at [510, 250] on p "Here you can create API keys to authorize when using our API. You can have up t…" at bounding box center [452, 257] width 269 height 18
click at [511, 250] on p "Here you can create API keys to authorize when using our API. You can have up t…" at bounding box center [452, 257] width 269 height 18
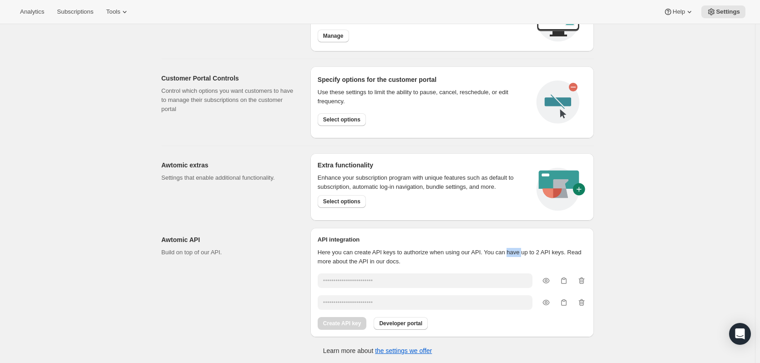
click at [512, 251] on p "Here you can create API keys to authorize when using our API. You can have up t…" at bounding box center [452, 257] width 269 height 18
click at [492, 245] on div "API integration" at bounding box center [452, 241] width 269 height 13
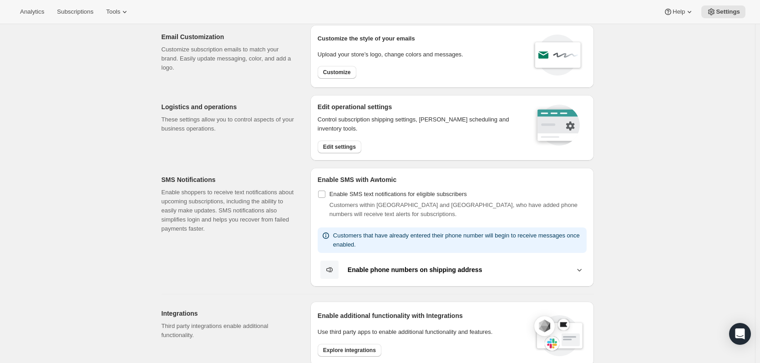
scroll to position [0, 0]
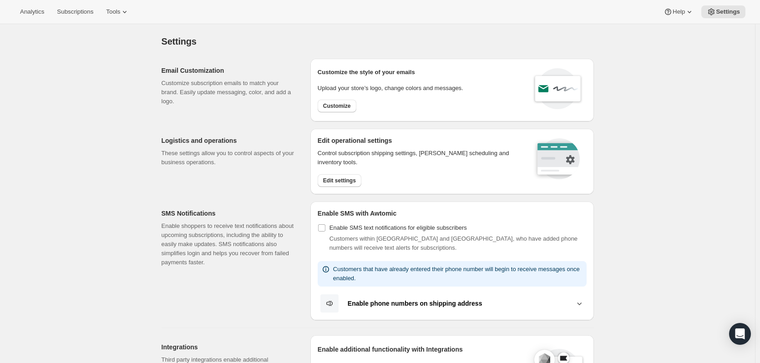
click at [124, 3] on div "Analytics Subscriptions Tools Help Settings" at bounding box center [380, 12] width 760 height 24
click at [121, 20] on div "Analytics Subscriptions Tools Help Settings" at bounding box center [380, 12] width 760 height 24
drag, startPoint x: 123, startPoint y: 7, endPoint x: 135, endPoint y: 5, distance: 12.0
click at [124, 7] on button "Tools" at bounding box center [118, 11] width 34 height 13
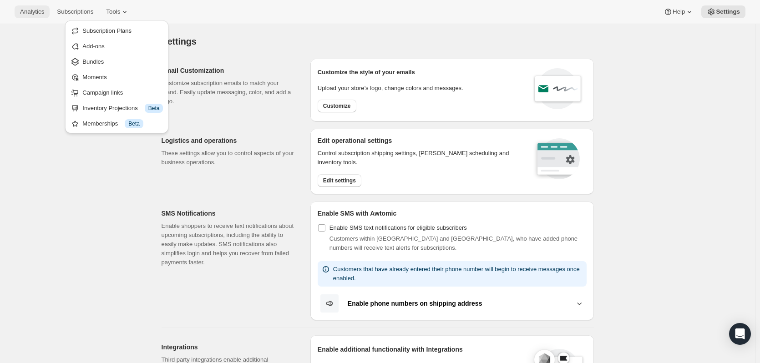
click at [45, 12] on button "Analytics" at bounding box center [32, 11] width 35 height 13
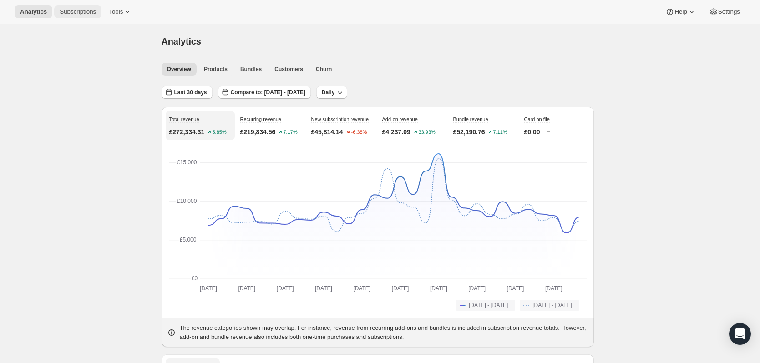
click at [70, 17] on button "Subscriptions" at bounding box center [77, 11] width 47 height 13
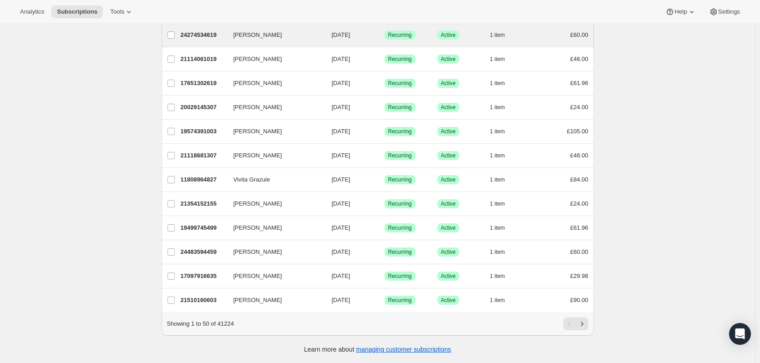
scroll to position [1000, 0]
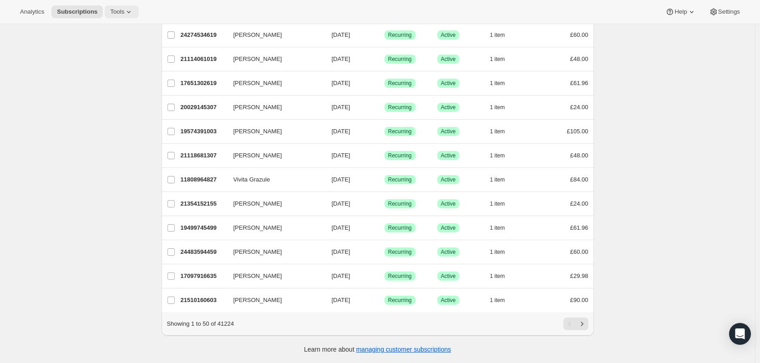
click at [109, 7] on button "Tools" at bounding box center [122, 11] width 34 height 13
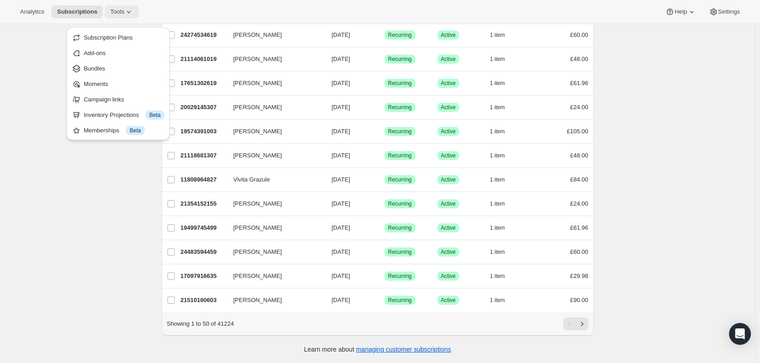
click at [124, 6] on button "Tools" at bounding box center [122, 11] width 34 height 13
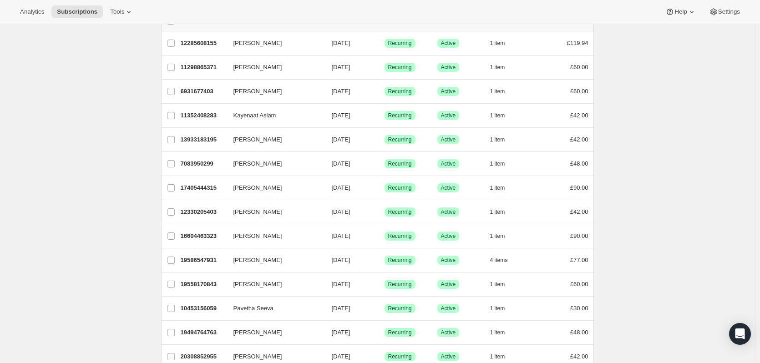
scroll to position [0, 0]
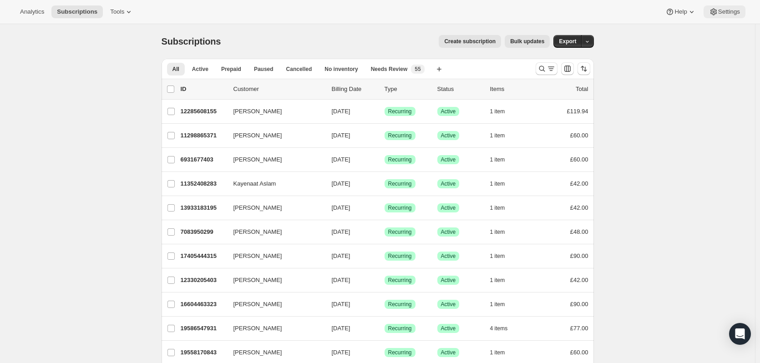
click at [718, 8] on span "Settings" at bounding box center [729, 11] width 22 height 7
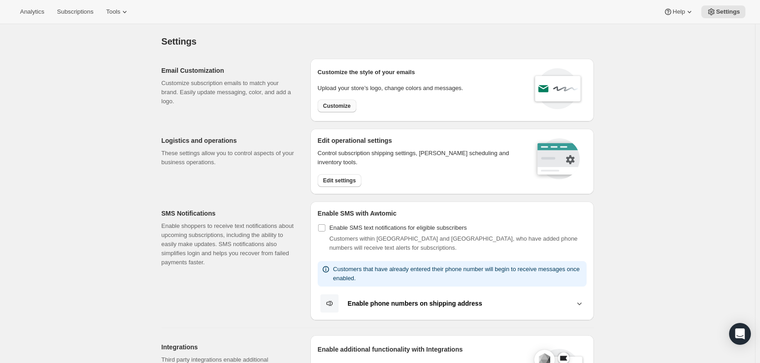
click at [345, 108] on span "Customize" at bounding box center [337, 105] width 28 height 7
select select "subscriptionMessage"
select select "5"
select select "15"
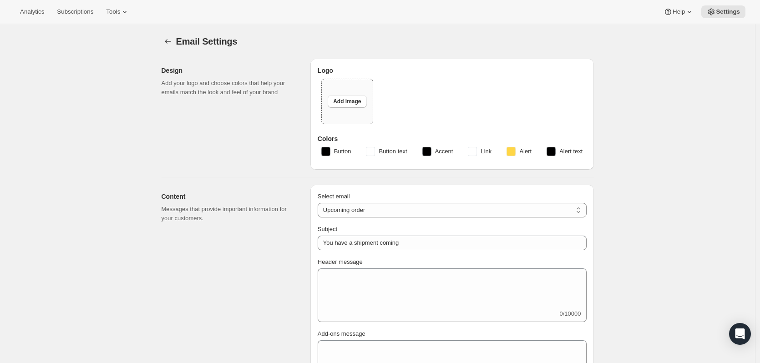
type input "Kendamil"
checkbox input "false"
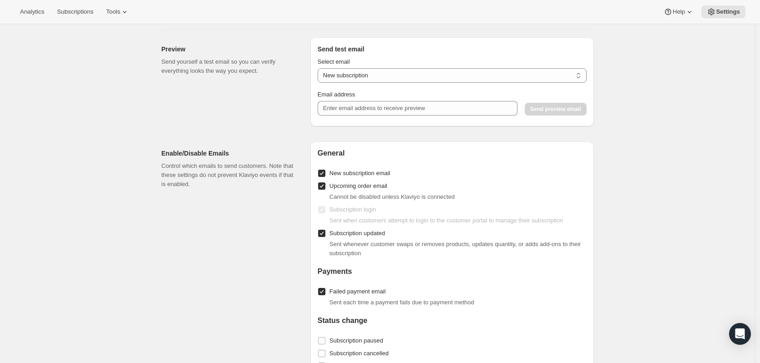
scroll to position [728, 0]
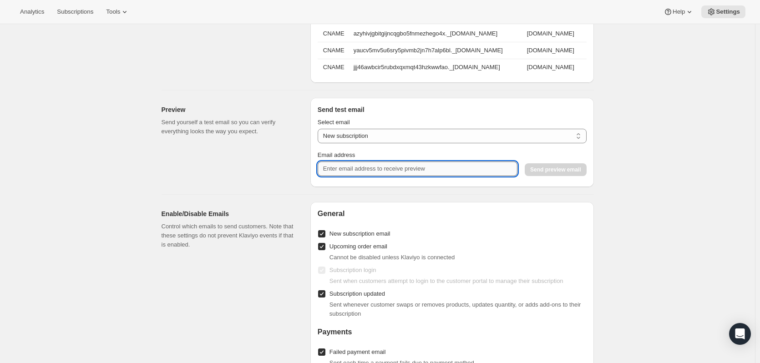
click at [424, 176] on input "Email address" at bounding box center [418, 169] width 200 height 15
click at [416, 176] on input "Email address" at bounding box center [418, 169] width 200 height 15
click at [375, 143] on select "New subscription Upcoming order Payment failure Delayed subscription Updated su…" at bounding box center [452, 136] width 269 height 15
click at [319, 135] on select "New subscription Upcoming order Payment failure Delayed subscription Updated su…" at bounding box center [452, 136] width 269 height 15
click at [247, 161] on div "Preview Send yourself a test email so you can verify everything looks the way y…" at bounding box center [233, 142] width 142 height 89
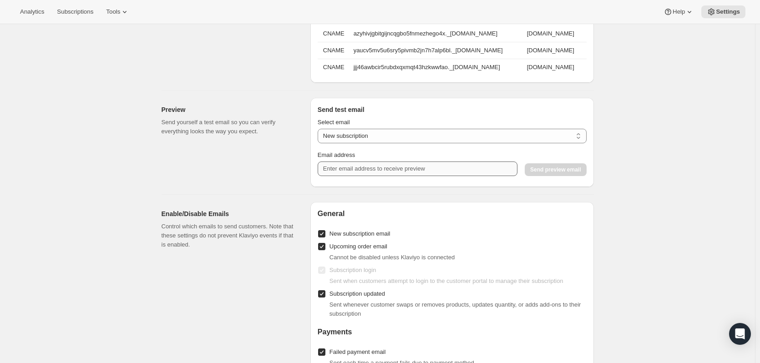
click at [341, 180] on div "Select email New subscription Upcoming order Payment failure Delayed subscripti…" at bounding box center [452, 147] width 269 height 66
click at [342, 176] on input "Email address" at bounding box center [418, 169] width 200 height 15
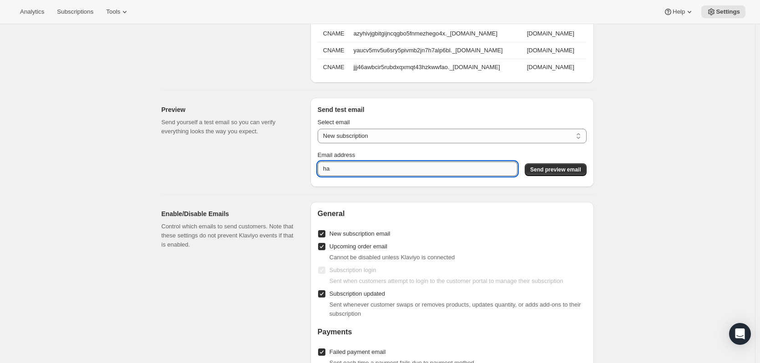
type input "h"
type input "e"
type input "[PERSON_NAME][EMAIL_ADDRESS][PERSON_NAME][DOMAIN_NAME]"
click at [548, 173] on span "Send preview email" at bounding box center [555, 169] width 51 height 7
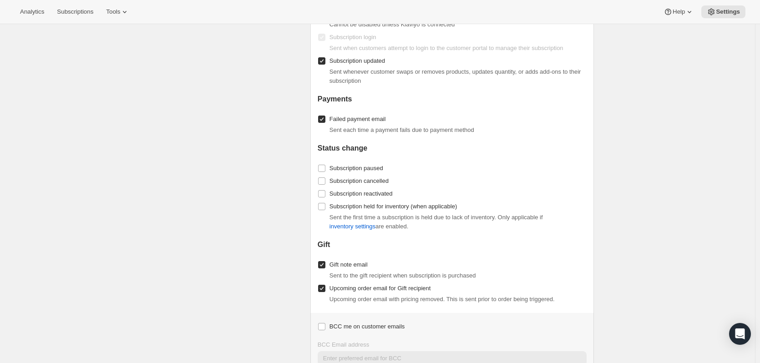
scroll to position [1015, 0]
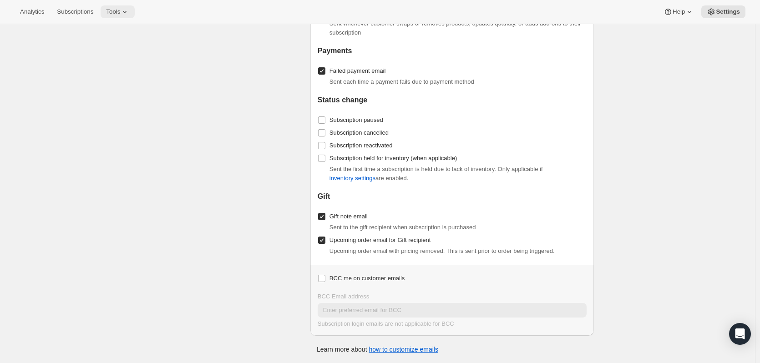
click at [106, 12] on span "Tools" at bounding box center [113, 11] width 14 height 7
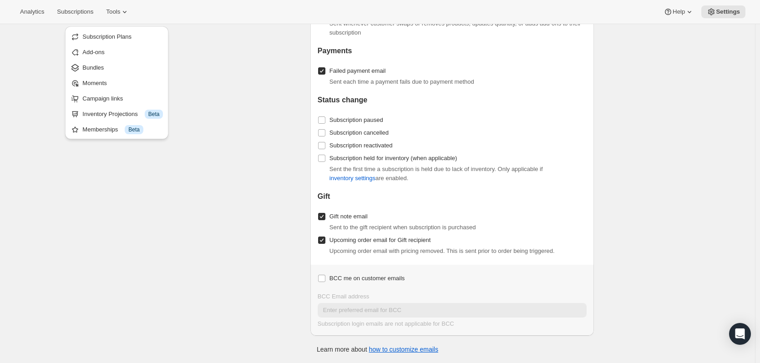
click at [243, 52] on div "Enable/Disable Emails Control which emails to send customers. Note that these s…" at bounding box center [233, 128] width 142 height 415
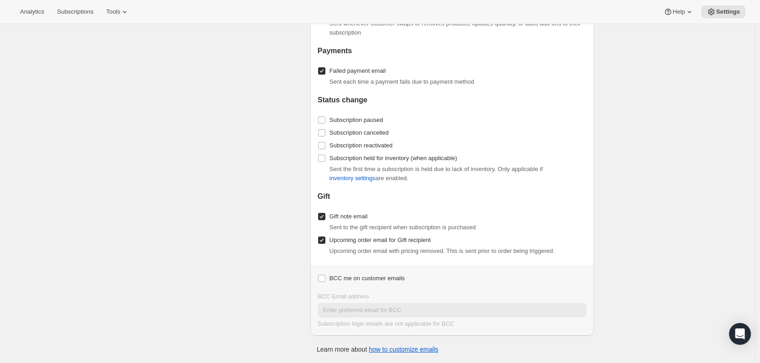
click at [126, 0] on div "Analytics Subscriptions Tools Help Settings" at bounding box center [380, 12] width 760 height 24
click at [136, 9] on div "Analytics Subscriptions Tools Help Settings" at bounding box center [380, 12] width 760 height 24
click at [109, 10] on span "Tools" at bounding box center [113, 11] width 14 height 7
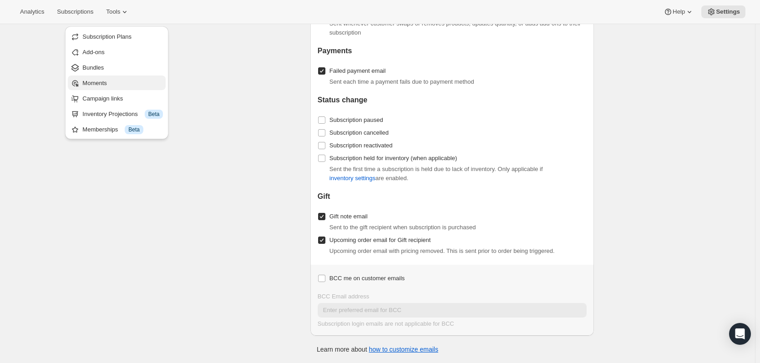
click at [127, 79] on span "Moments" at bounding box center [122, 83] width 81 height 9
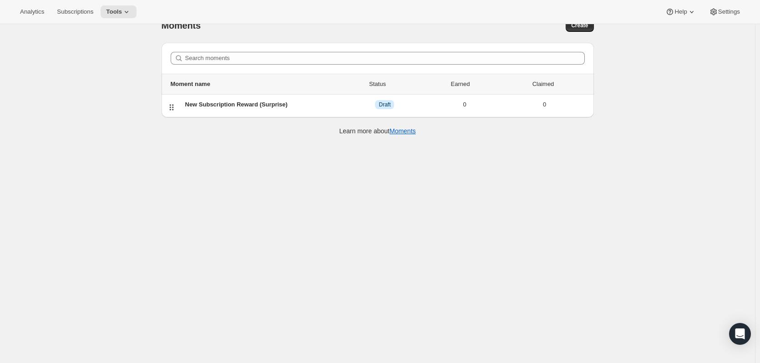
scroll to position [24, 0]
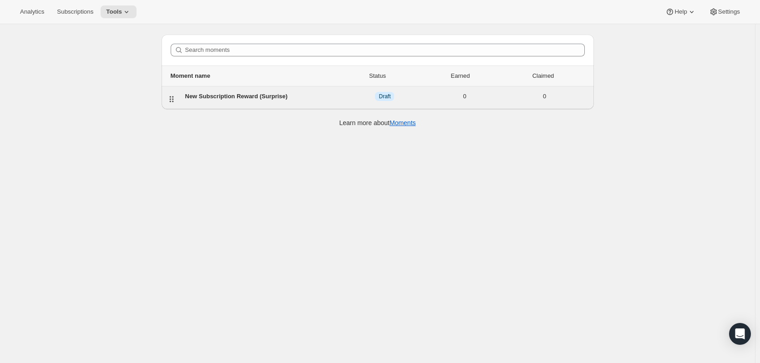
click at [297, 99] on div "New Subscription Reward (Surprise)" at bounding box center [265, 96] width 160 height 9
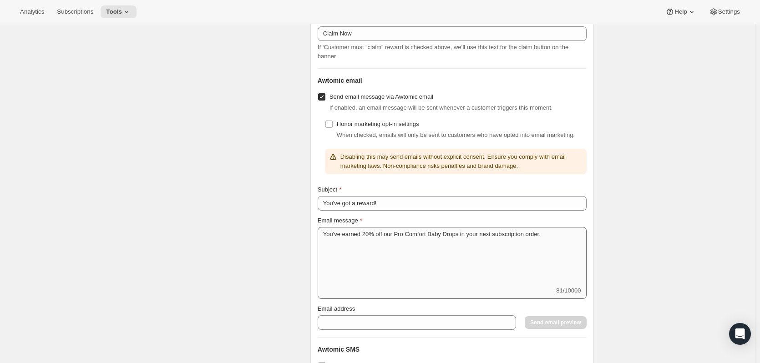
scroll to position [1164, 0]
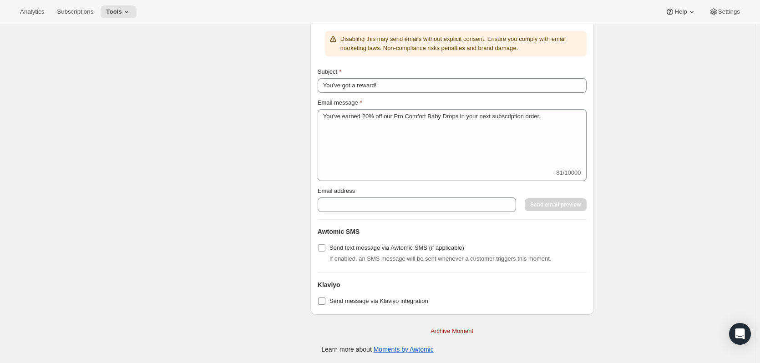
click at [366, 303] on span "Send message via Klaviyo integration" at bounding box center [378, 301] width 99 height 7
click at [325, 303] on input "Send message via Klaviyo integration" at bounding box center [321, 301] width 7 height 7
checkbox input "true"
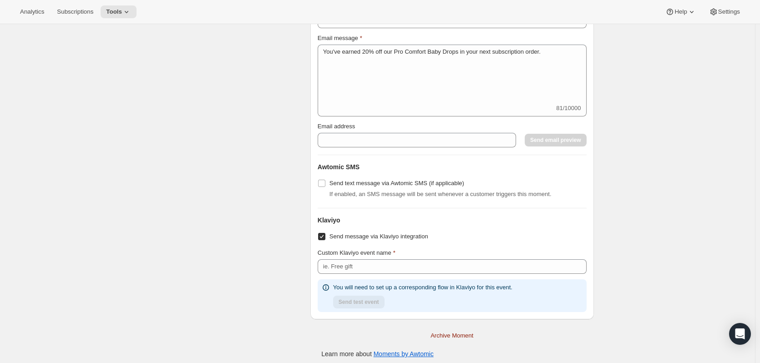
scroll to position [1231, 0]
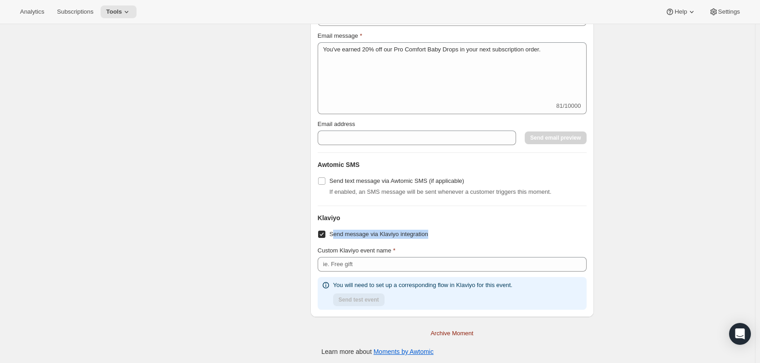
drag, startPoint x: 448, startPoint y: 229, endPoint x: 335, endPoint y: 232, distance: 112.4
click at [335, 232] on div "Send message via Klaviyo integration" at bounding box center [452, 234] width 269 height 13
click at [461, 235] on div "Send message via Klaviyo integration" at bounding box center [452, 234] width 269 height 13
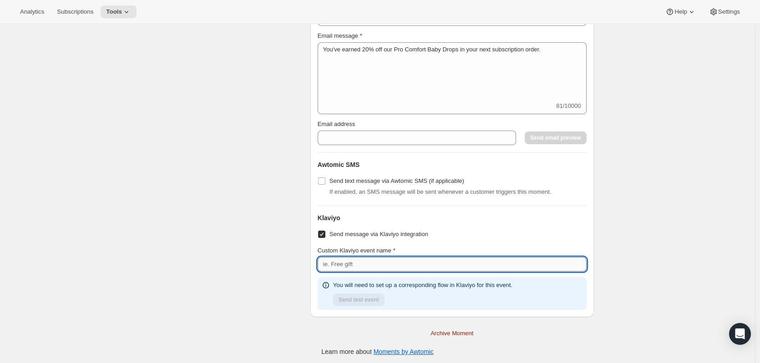
click at [366, 263] on input "Custom Klaviyo event name" at bounding box center [452, 264] width 269 height 15
type input "SubscriptionDropsGift"
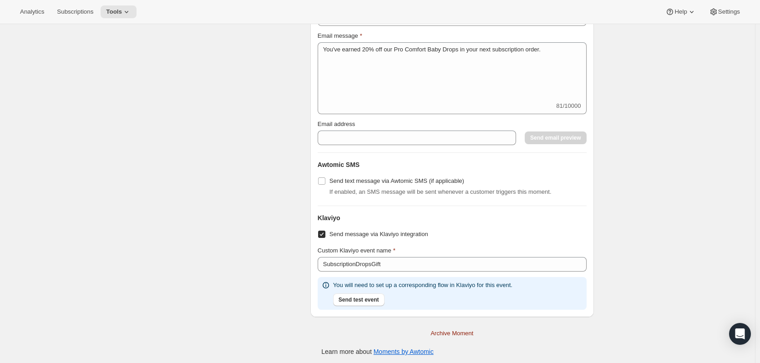
click at [516, 239] on div "Send message via Klaviyo integration" at bounding box center [452, 234] width 269 height 13
click at [328, 283] on icon at bounding box center [325, 285] width 9 height 9
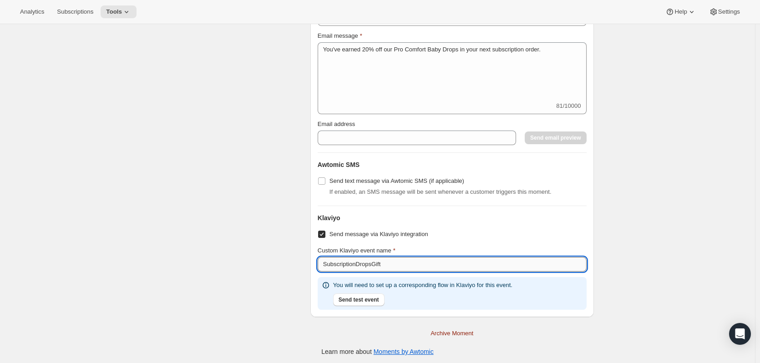
click at [433, 266] on input "SubscriptionDropsGift" at bounding box center [452, 264] width 269 height 15
click at [435, 264] on input "SubscriptionDropsGift" at bounding box center [452, 264] width 269 height 15
click at [421, 261] on input "SubscriptionDropsGift" at bounding box center [452, 264] width 269 height 15
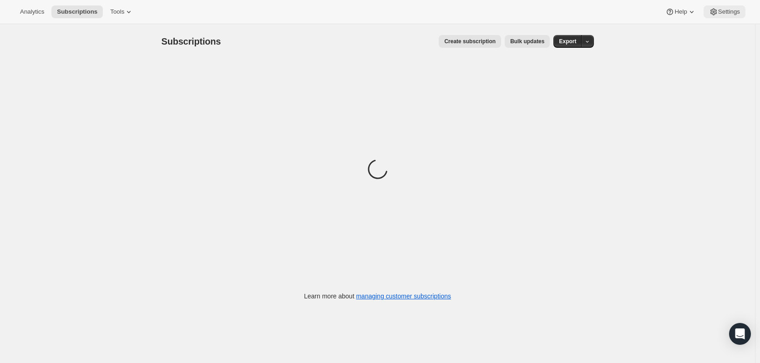
click at [732, 10] on span "Settings" at bounding box center [729, 11] width 22 height 7
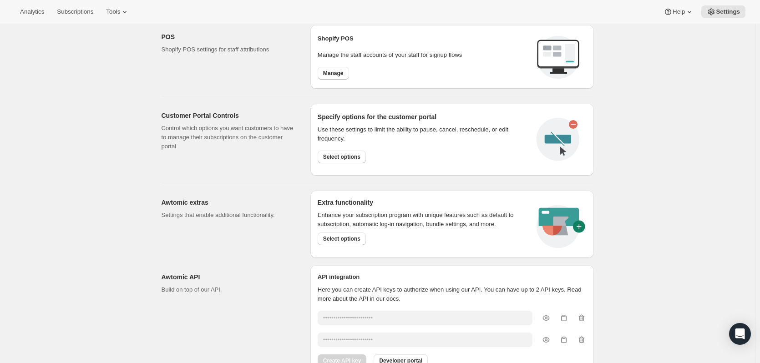
scroll to position [245, 0]
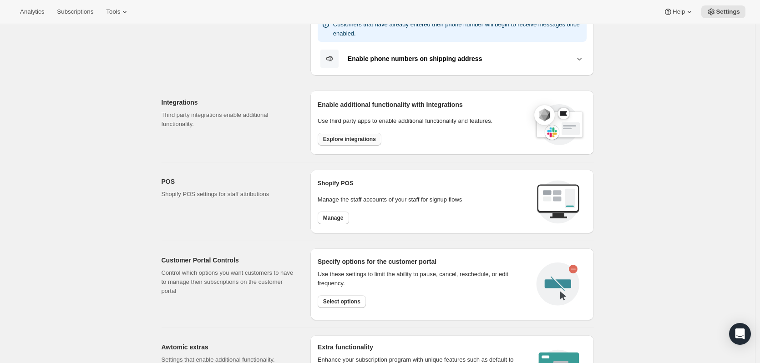
click at [358, 141] on span "Explore integrations" at bounding box center [349, 139] width 53 height 7
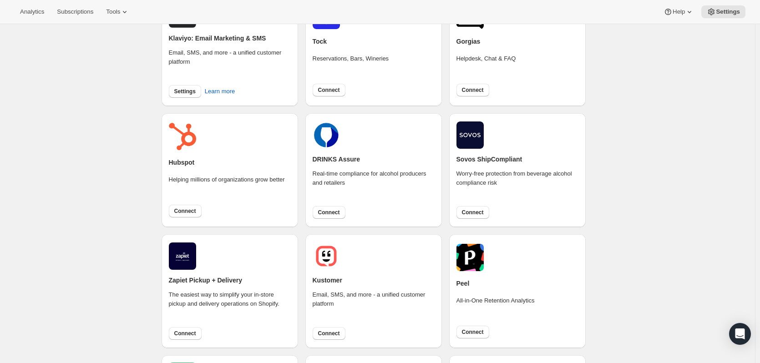
scroll to position [91, 0]
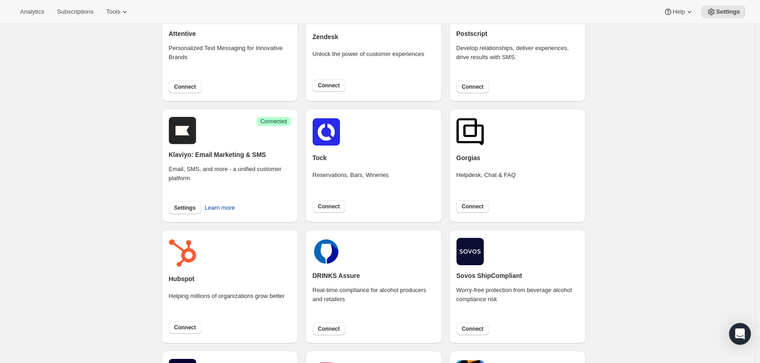
click at [216, 206] on span "Learn more" at bounding box center [220, 207] width 30 height 9
click at [187, 216] on div "Success Connected Klaviyo: Email Marketing & SMS Email, SMS, and more - a unifi…" at bounding box center [230, 166] width 136 height 114
click at [194, 208] on span "Settings" at bounding box center [184, 207] width 21 height 7
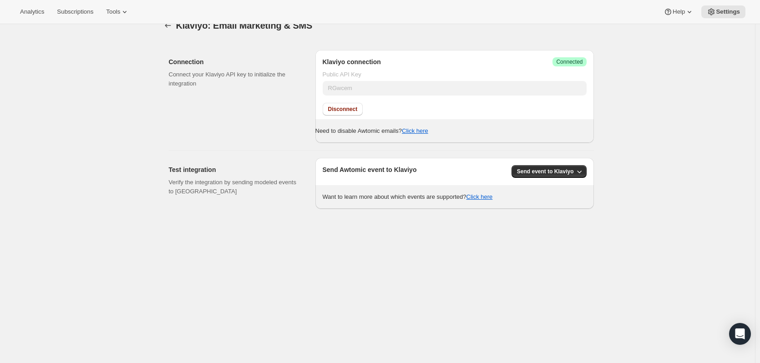
scroll to position [24, 0]
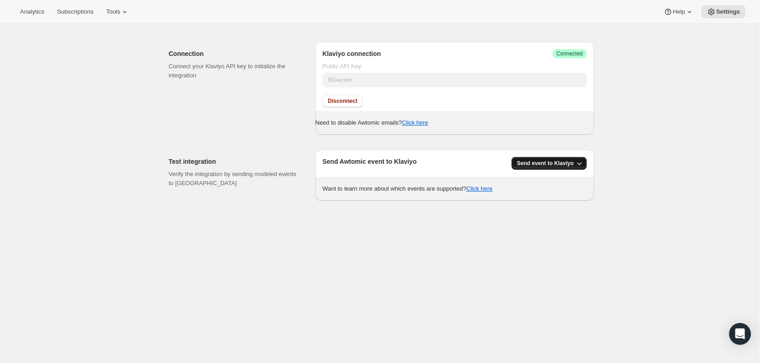
click at [581, 163] on icon "button" at bounding box center [579, 163] width 5 height 3
click at [570, 202] on span "All Awtomic events" at bounding box center [553, 197] width 57 height 9
click at [579, 165] on icon "button" at bounding box center [579, 163] width 9 height 9
drag, startPoint x: 486, startPoint y: 226, endPoint x: 484, endPoint y: 200, distance: 26.0
click at [485, 226] on div "Klaviyo: Email Marketing & SMS. This page is ready Klaviyo: Email Marketing & S…" at bounding box center [377, 181] width 755 height 363
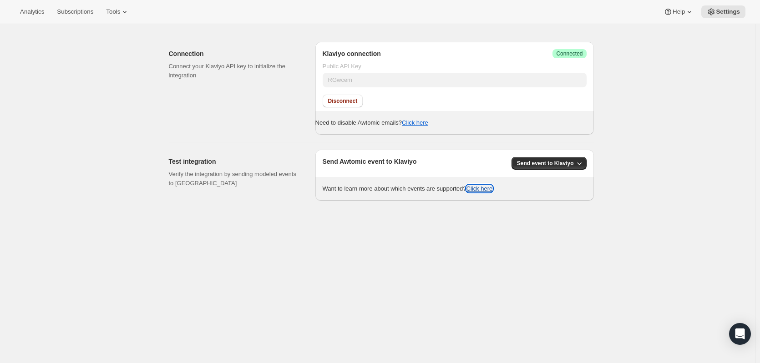
click at [489, 186] on button "Click here" at bounding box center [479, 188] width 26 height 7
click at [65, 13] on span "Subscriptions" at bounding box center [75, 11] width 36 height 7
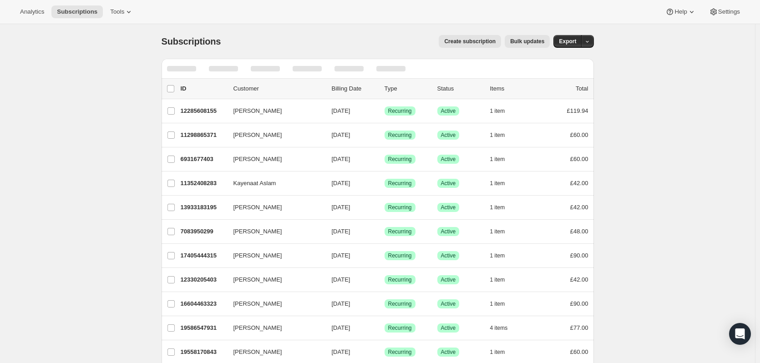
click at [344, 12] on div "Analytics Subscriptions Tools Help Settings" at bounding box center [380, 12] width 760 height 24
click at [126, 10] on icon at bounding box center [128, 11] width 9 height 9
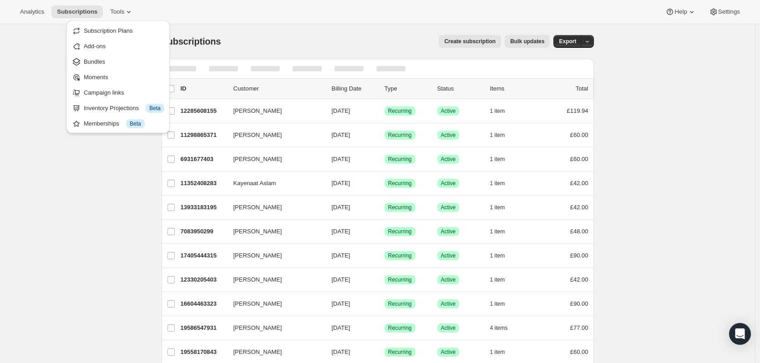
drag, startPoint x: 130, startPoint y: 10, endPoint x: 173, endPoint y: 4, distance: 43.7
click at [134, 7] on button "Tools" at bounding box center [122, 11] width 34 height 13
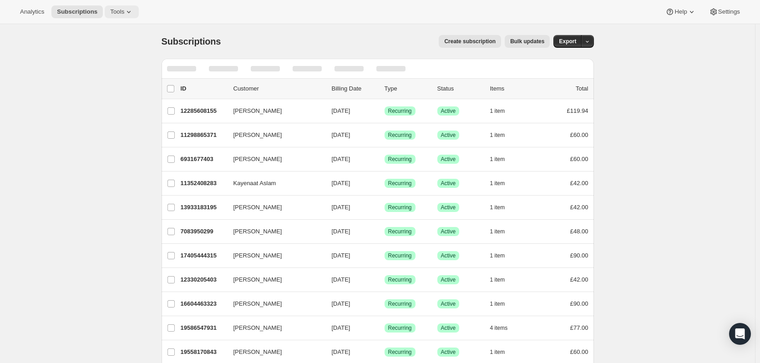
click at [124, 10] on icon at bounding box center [128, 11] width 9 height 9
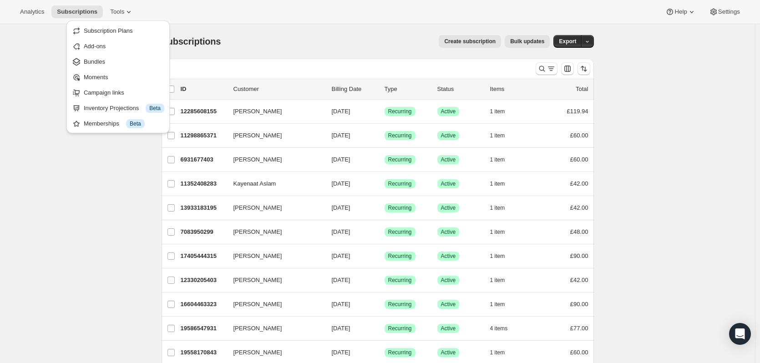
click at [245, 20] on div "Analytics Subscriptions Tools Help Settings" at bounding box center [380, 12] width 760 height 24
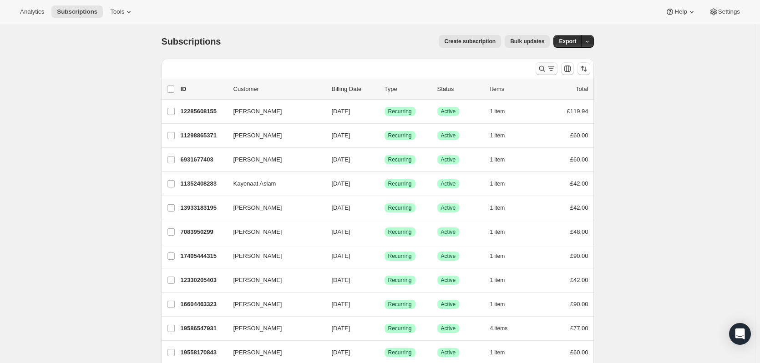
click at [540, 71] on icon "Search and filter results" at bounding box center [541, 68] width 9 height 9
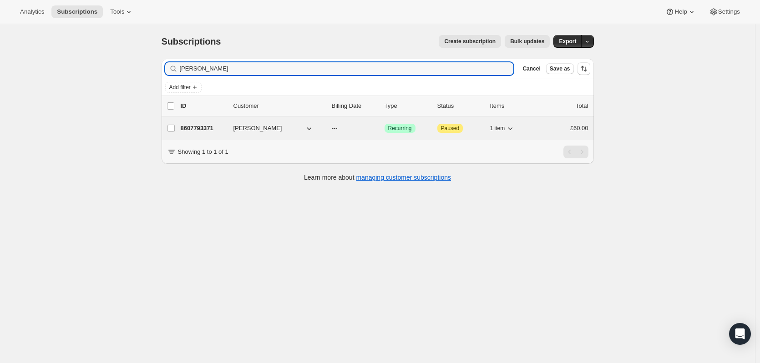
type input "[PERSON_NAME]"
click at [311, 128] on icon "button" at bounding box center [308, 128] width 9 height 9
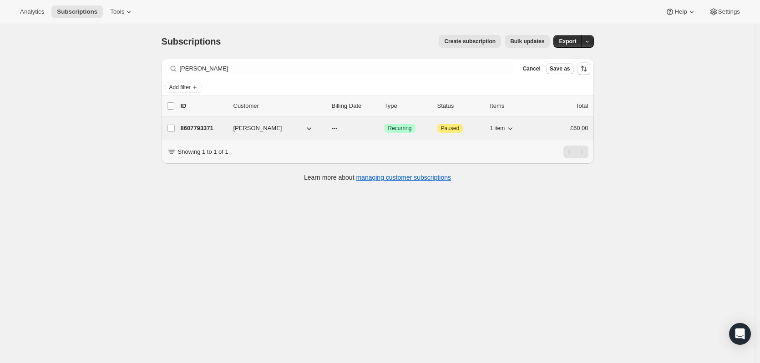
click at [533, 126] on div "1 item" at bounding box center [512, 128] width 45 height 13
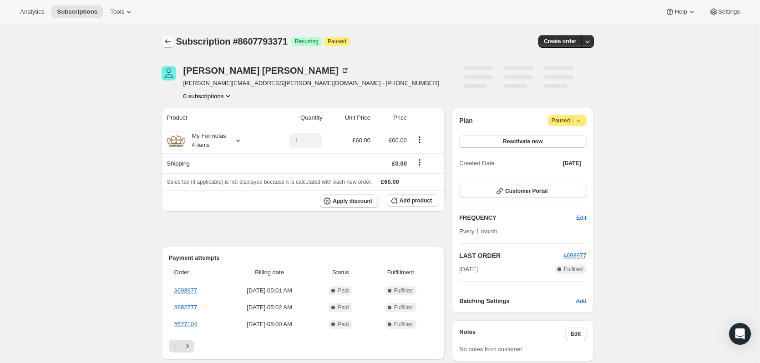
click at [172, 39] on icon "Subscriptions" at bounding box center [167, 41] width 9 height 9
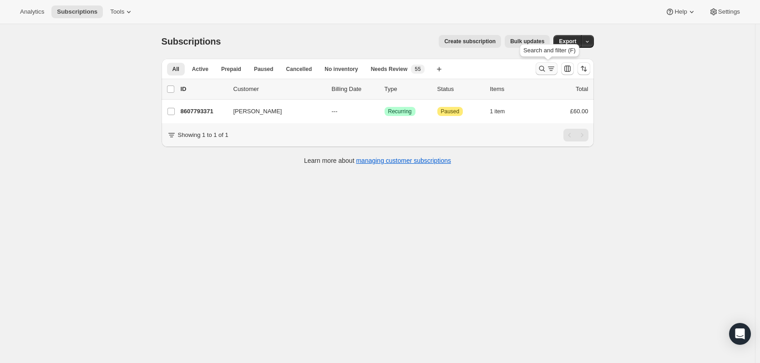
click at [545, 69] on icon "Search and filter results" at bounding box center [542, 69] width 6 height 6
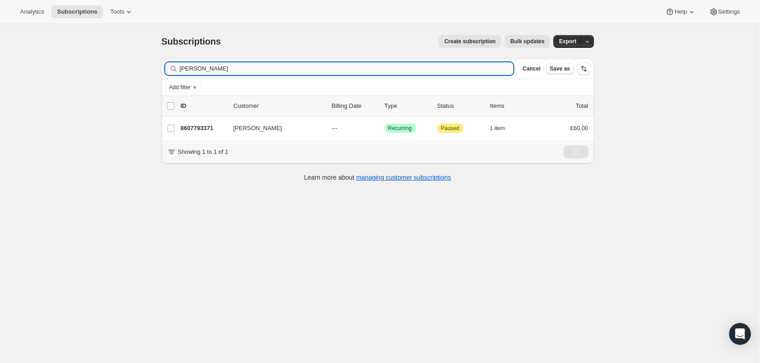
click at [291, 69] on input "[PERSON_NAME]" at bounding box center [347, 68] width 334 height 13
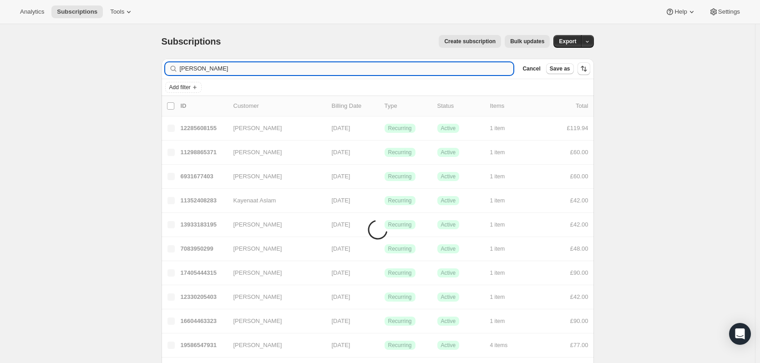
type input "[PERSON_NAME]"
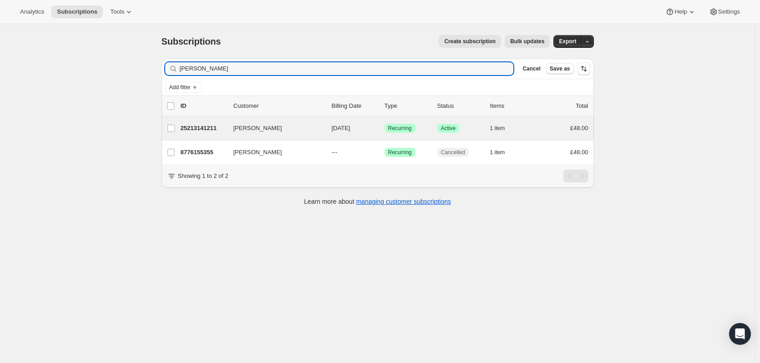
click at [539, 120] on div "[PERSON_NAME] 25213141211 [PERSON_NAME] [DATE] Success Recurring Success Active…" at bounding box center [378, 128] width 432 height 24
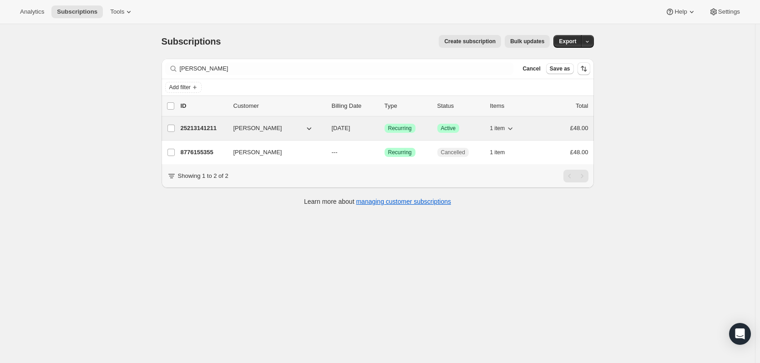
click at [221, 131] on p "25213141211" at bounding box center [203, 128] width 45 height 9
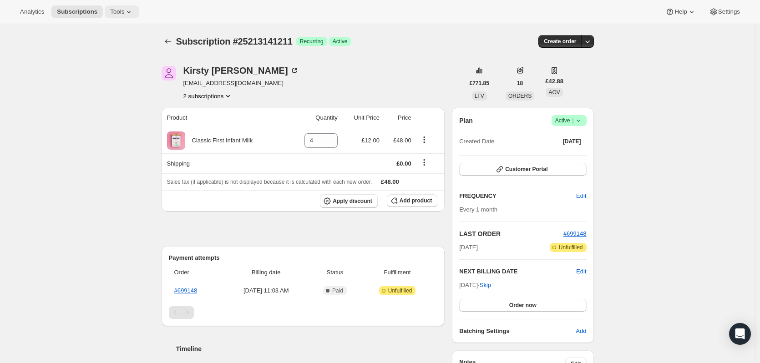
click at [116, 11] on span "Tools" at bounding box center [117, 11] width 14 height 7
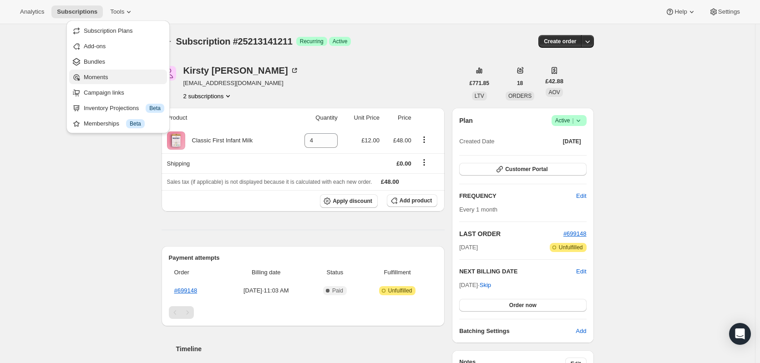
click at [105, 71] on button "Moments" at bounding box center [118, 77] width 98 height 15
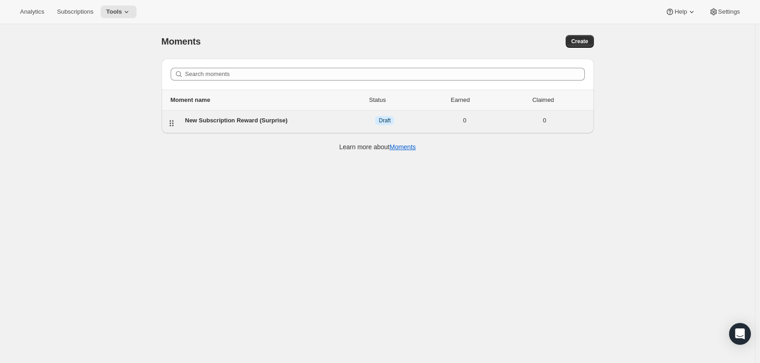
click at [300, 122] on div "New Subscription Reward (Surprise)" at bounding box center [265, 120] width 160 height 9
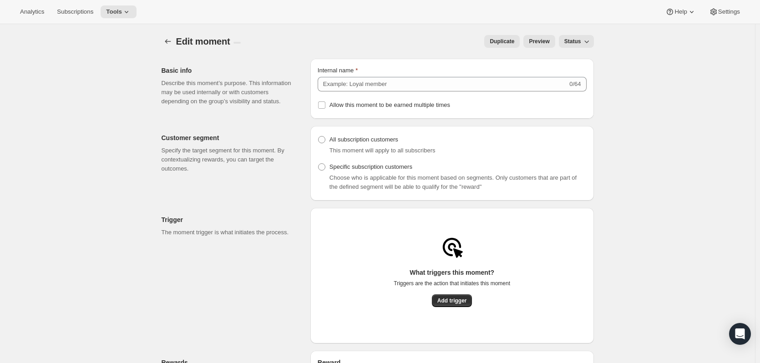
type input "New Subscription Reward (Surprise)"
radio input "true"
checkbox input "true"
type input "You've earned a reward!"
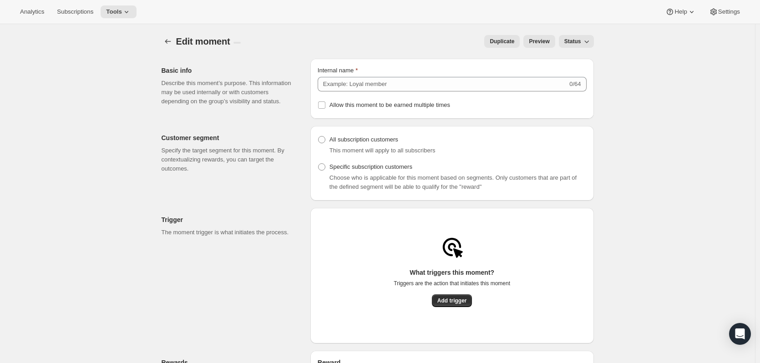
type input "Unlock 20% off Pro Comfort Baby Drops in your next order."
type input "Claim Now"
checkbox input "true"
type input "You've got a reward!"
checkbox input "true"
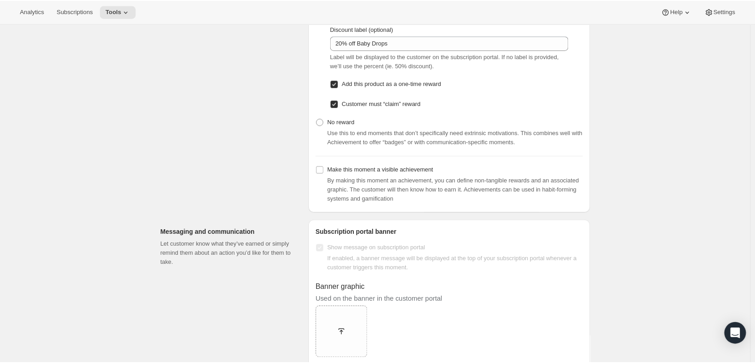
scroll to position [819, 0]
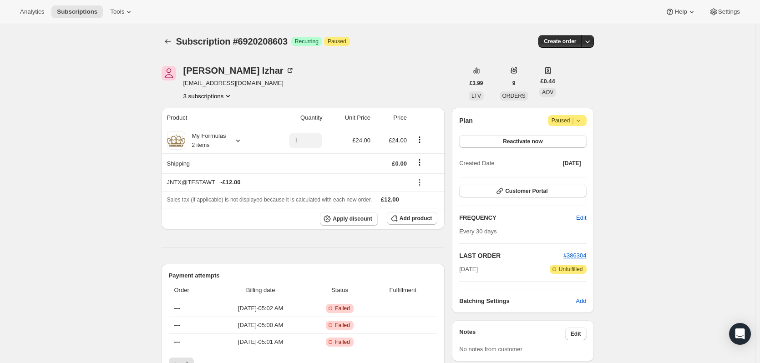
drag, startPoint x: 749, startPoint y: 104, endPoint x: 625, endPoint y: 109, distance: 124.8
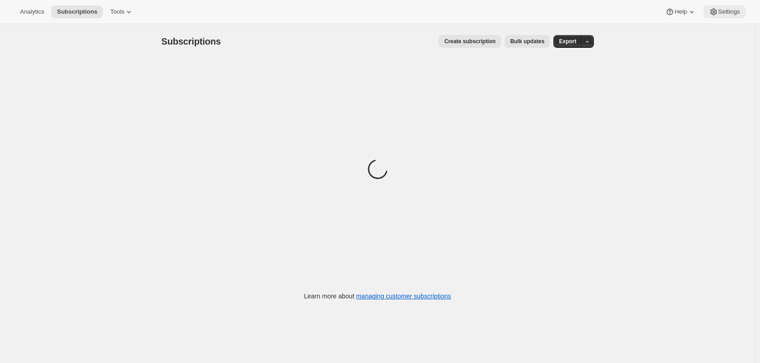
click at [724, 15] on button "Settings" at bounding box center [724, 11] width 42 height 13
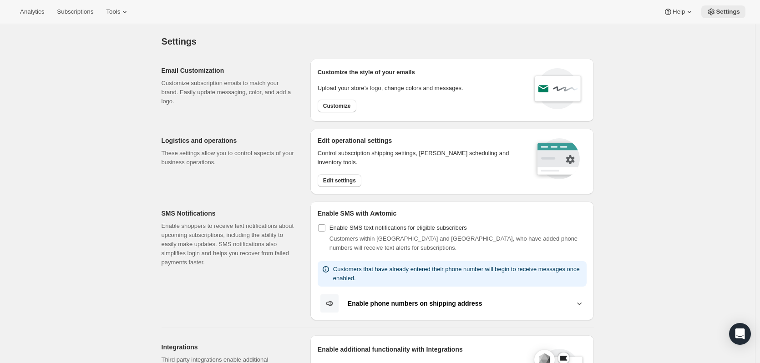
click at [723, 17] on button "Settings" at bounding box center [723, 11] width 44 height 13
click at [723, 6] on button "Settings" at bounding box center [723, 11] width 44 height 13
click at [356, 100] on div "Customize the style of your emails Upload your store’s logo, change colors and …" at bounding box center [391, 90] width 146 height 48
click at [341, 109] on span "Customize" at bounding box center [337, 105] width 28 height 7
select select "subscriptionMessage"
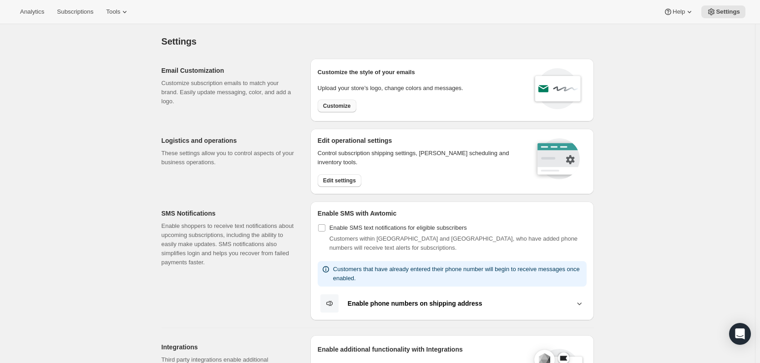
select select "5"
select select "15"
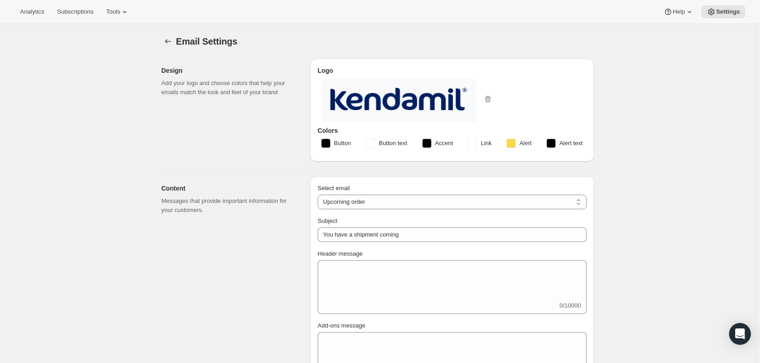
type input "Kendamil"
checkbox input "false"
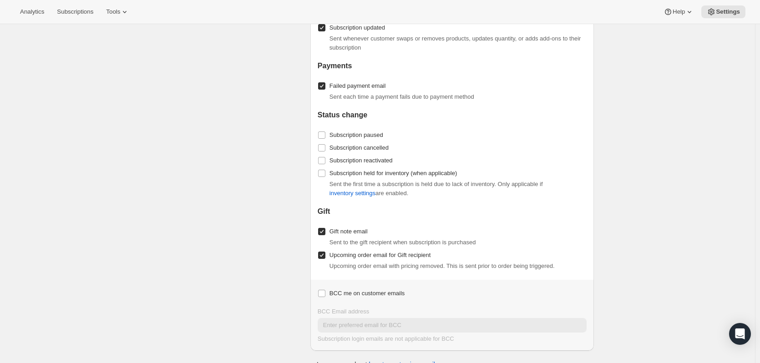
scroll to position [1015, 0]
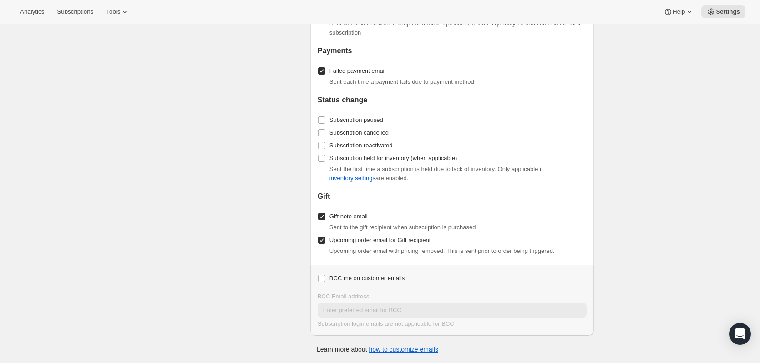
drag, startPoint x: 408, startPoint y: 221, endPoint x: 394, endPoint y: 187, distance: 36.9
click at [407, 221] on div "Gift note email Sent to the gift recipient when subscription is purchased" at bounding box center [452, 221] width 269 height 22
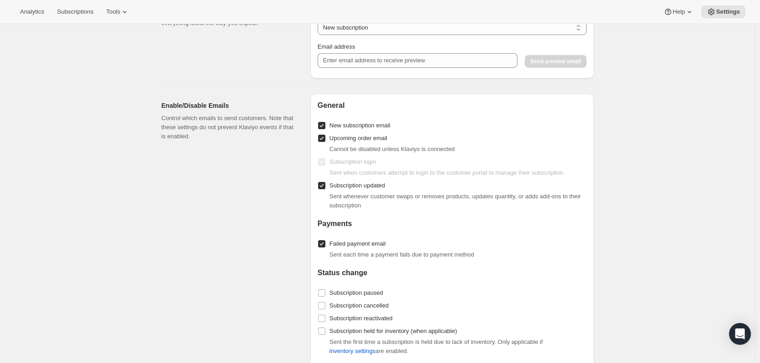
scroll to position [833, 0]
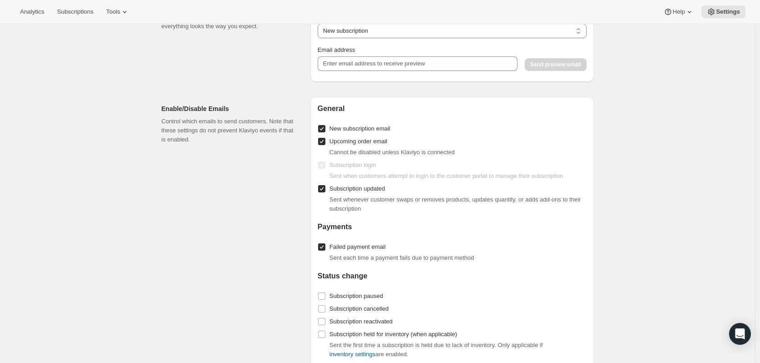
click at [466, 157] on div "Cannot be disabled unless Klaviyo is connected" at bounding box center [457, 152] width 257 height 9
drag, startPoint x: 474, startPoint y: 162, endPoint x: 449, endPoint y: 155, distance: 25.9
click at [376, 159] on div "General New subscription email Upcoming order email Cannot be disabled unless K…" at bounding box center [452, 268] width 269 height 329
click at [474, 141] on div "General New subscription email Upcoming order email Cannot be disabled unless K…" at bounding box center [452, 268] width 269 height 329
click at [278, 132] on p "Control which emails to send customers. Note that these settings do not prevent…" at bounding box center [229, 130] width 134 height 27
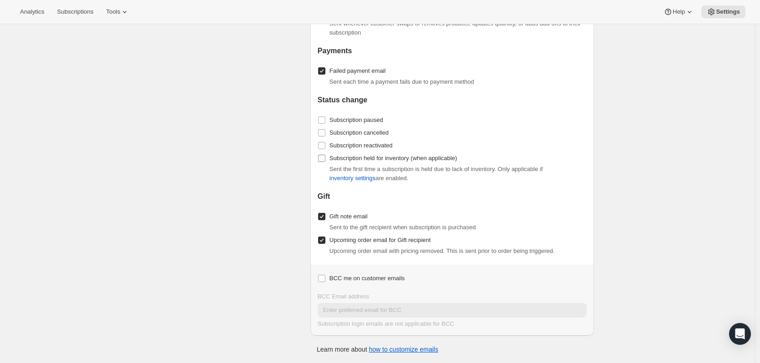
scroll to position [697, 0]
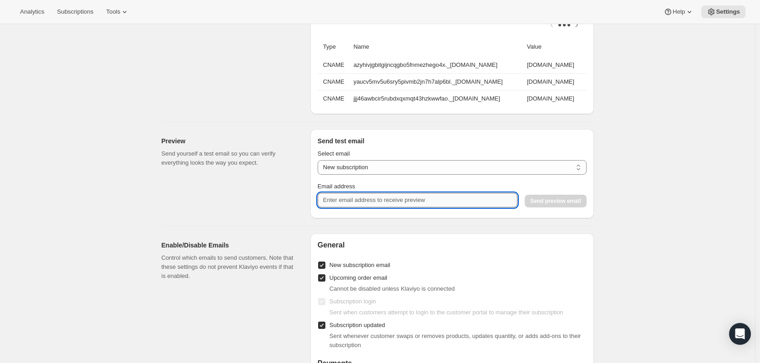
click at [425, 205] on input "Email address" at bounding box center [418, 200] width 200 height 15
click at [410, 167] on select "New subscription Upcoming order Payment failure Delayed subscription Updated su…" at bounding box center [452, 167] width 269 height 15
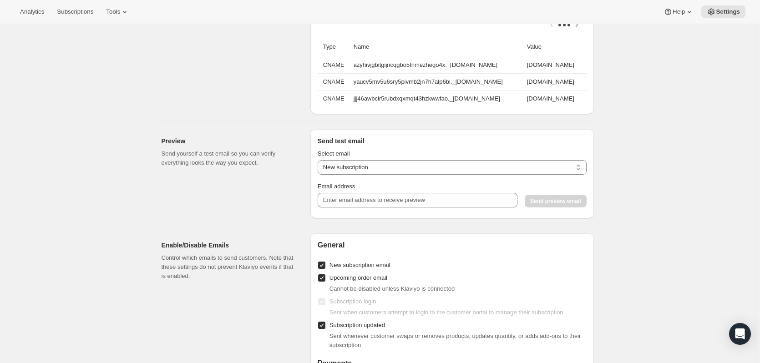
click at [654, 165] on div "Email Settings. This page is ready Email Settings Design Add your logo and choo…" at bounding box center [377, 2] width 755 height 1348
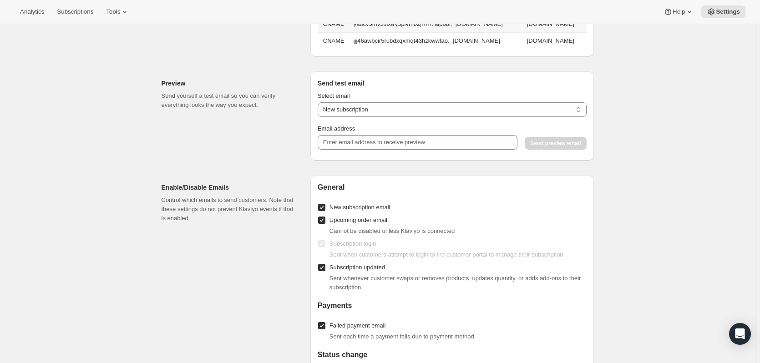
scroll to position [788, 0]
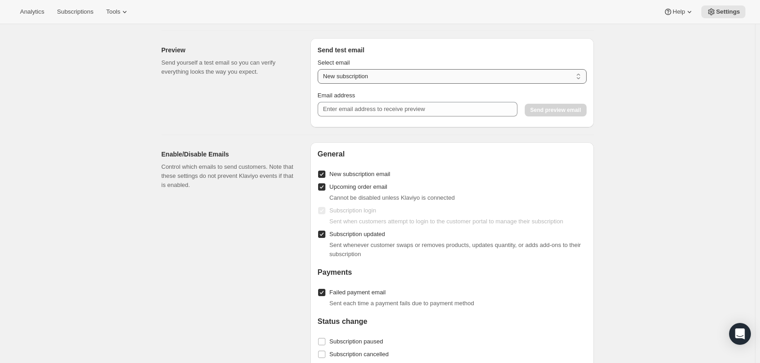
drag, startPoint x: 381, startPoint y: 82, endPoint x: 382, endPoint y: 76, distance: 6.0
click at [381, 81] on select "New subscription Upcoming order Payment failure Delayed subscription Updated su…" at bounding box center [452, 76] width 269 height 15
click at [458, 55] on h3 "Send test email" at bounding box center [452, 49] width 269 height 9
click at [389, 84] on select "New subscription Upcoming order Payment failure Delayed subscription Updated su…" at bounding box center [452, 76] width 269 height 15
select select "upcoming-subscription"
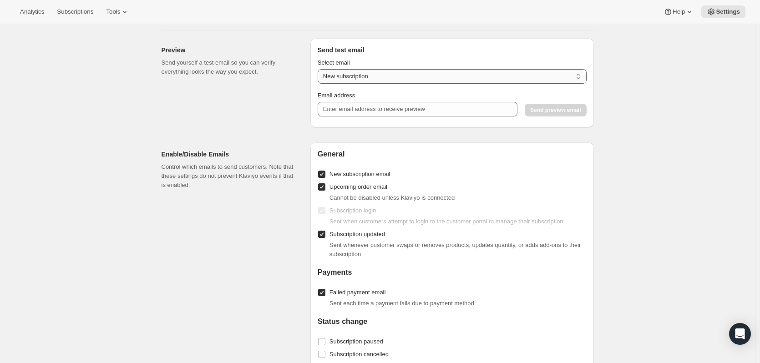
click at [319, 75] on select "New subscription Upcoming order Payment failure Delayed subscription Updated su…" at bounding box center [452, 76] width 269 height 15
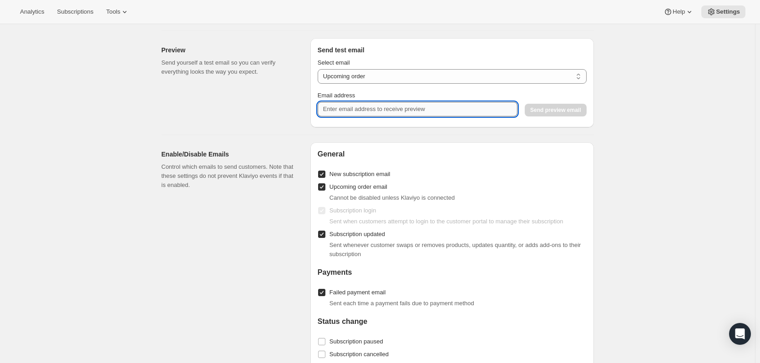
click at [391, 115] on input "Email address" at bounding box center [418, 109] width 200 height 15
type input "hannah.milton@kendalnutricare.com"
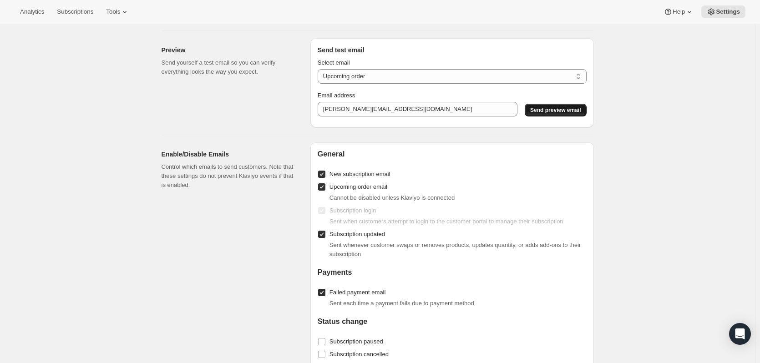
click at [537, 114] on span "Send preview email" at bounding box center [555, 109] width 51 height 7
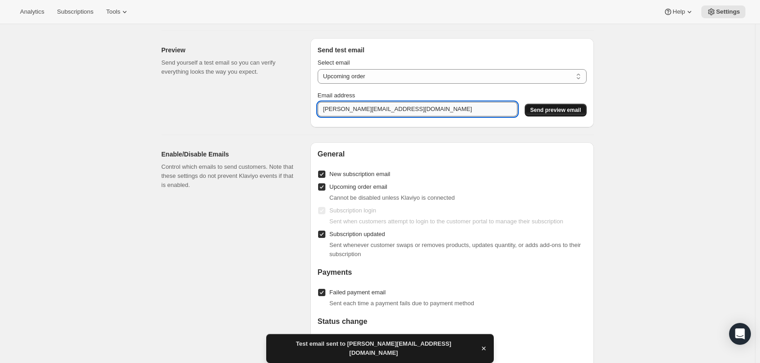
click at [371, 116] on input "hannah.milton@kendalnutricare.com" at bounding box center [418, 109] width 200 height 15
